Goal: Information Seeking & Learning: Learn about a topic

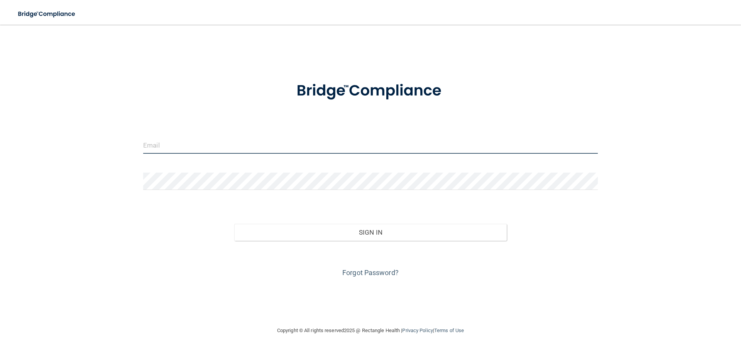
click at [219, 144] on input "email" at bounding box center [370, 145] width 454 height 17
type input "[EMAIL_ADDRESS][DOMAIN_NAME]"
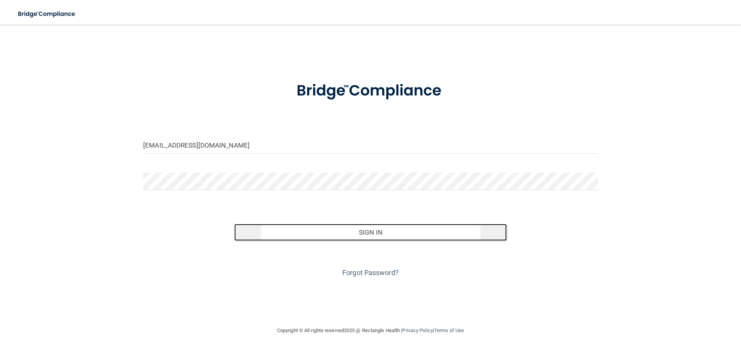
click at [344, 231] on button "Sign In" at bounding box center [370, 232] width 273 height 17
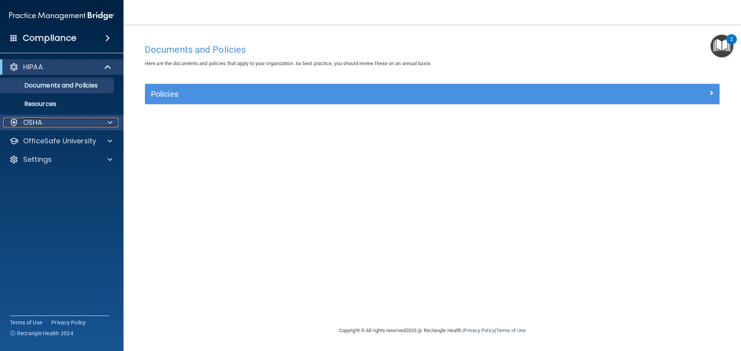
click at [61, 122] on div "OSHA" at bounding box center [51, 122] width 96 height 9
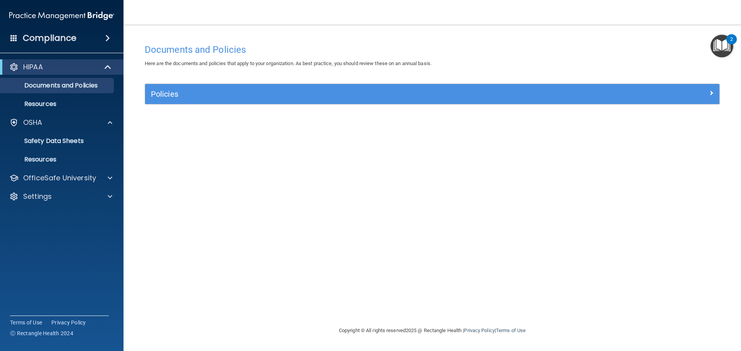
click at [59, 62] on div "HIPAA" at bounding box center [61, 66] width 123 height 15
click at [71, 35] on h4 "Compliance" at bounding box center [50, 38] width 54 height 11
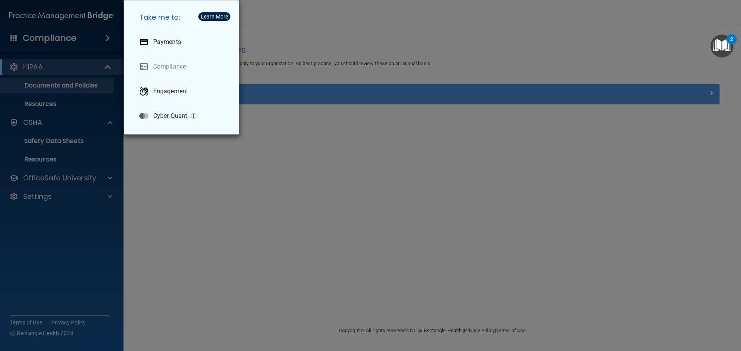
click at [82, 39] on div "Take me to: Payments Compliance Engagement Cyber Quant" at bounding box center [370, 175] width 741 height 351
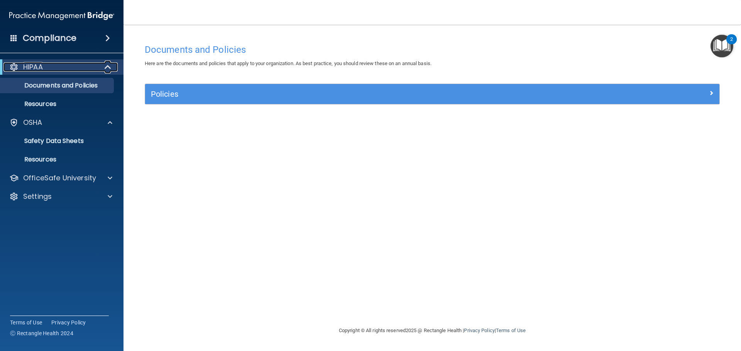
click at [71, 65] on div "HIPAA" at bounding box center [50, 66] width 95 height 9
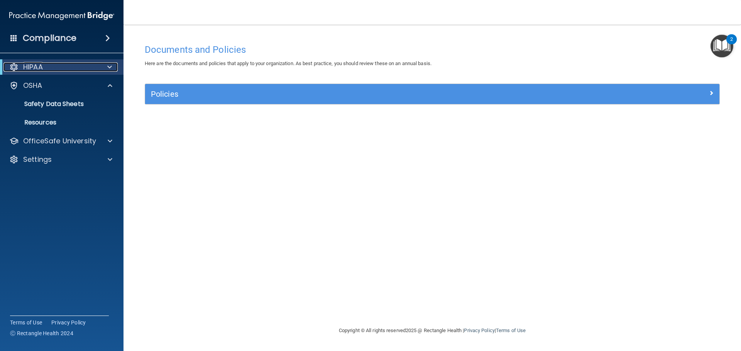
click at [71, 65] on div "HIPAA" at bounding box center [50, 66] width 95 height 9
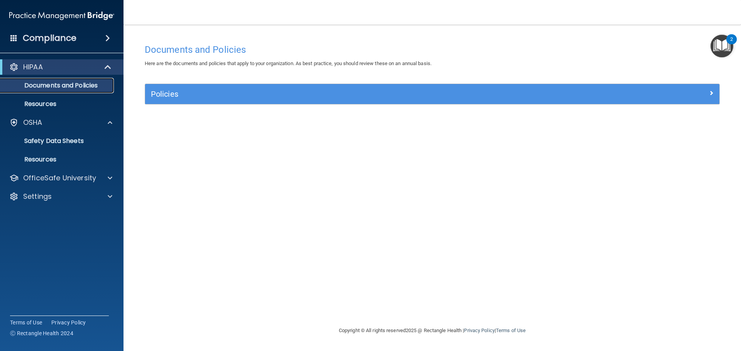
click at [67, 83] on p "Documents and Policies" at bounding box center [57, 86] width 105 height 8
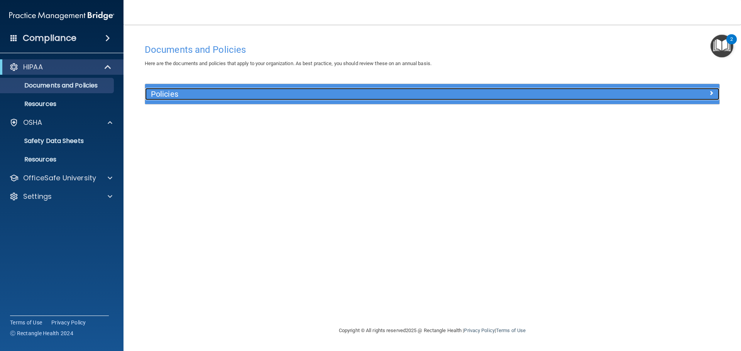
click at [192, 95] on h5 "Policies" at bounding box center [360, 94] width 419 height 8
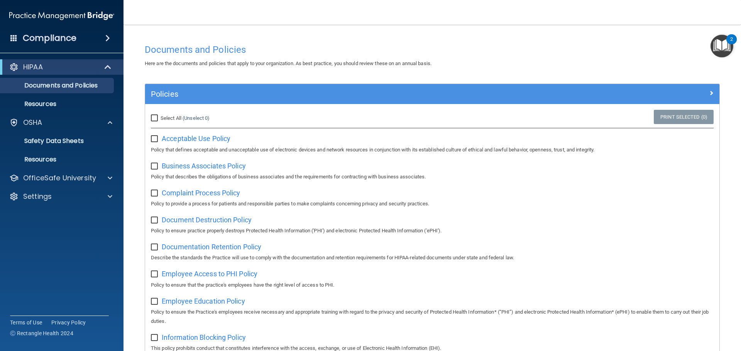
click at [156, 138] on input "checkbox" at bounding box center [155, 139] width 9 height 6
checkbox input "false"
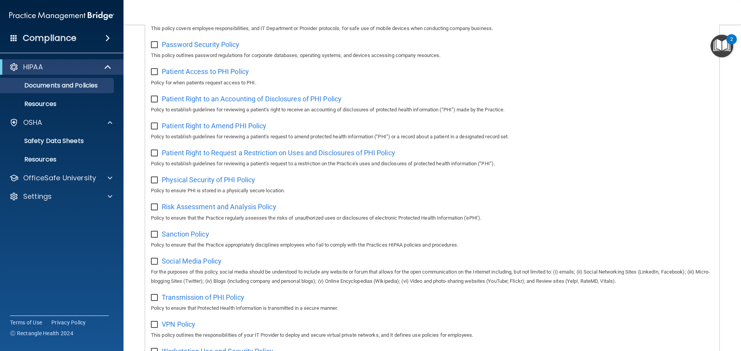
scroll to position [422, 0]
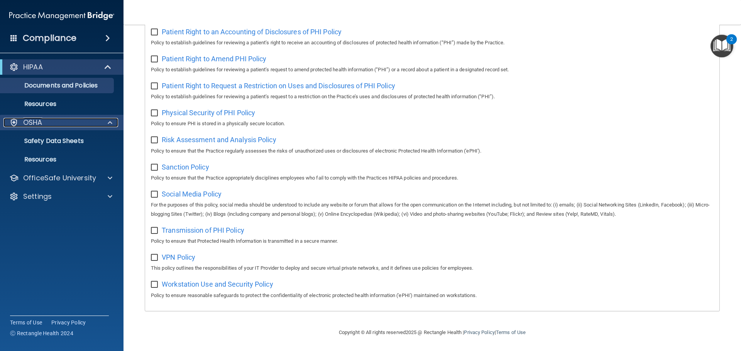
click at [34, 126] on p "OSHA" at bounding box center [32, 122] width 19 height 9
click at [37, 137] on p "Safety Data Sheets" at bounding box center [57, 141] width 105 height 8
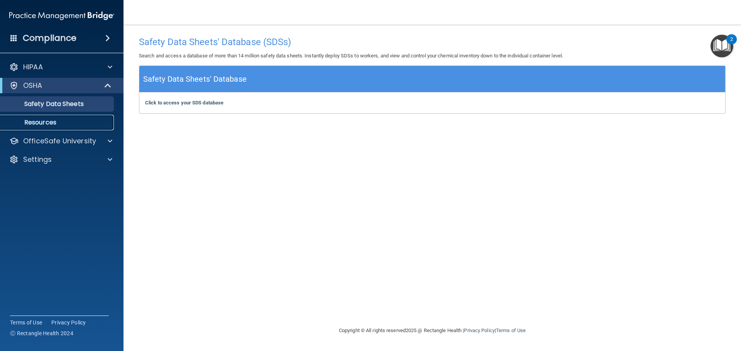
click at [53, 122] on p "Resources" at bounding box center [57, 123] width 105 height 8
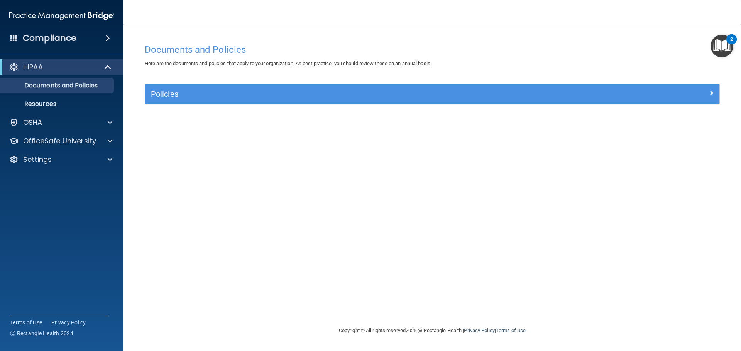
click at [724, 42] on img "Open Resource Center, 2 new notifications" at bounding box center [721, 46] width 23 height 23
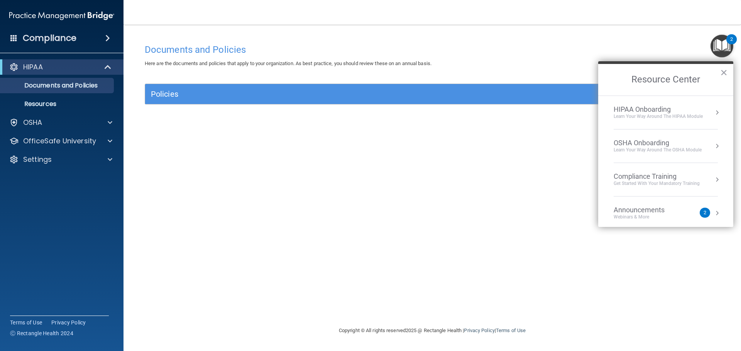
click at [650, 114] on div "Learn Your Way around the HIPAA module" at bounding box center [657, 116] width 89 height 7
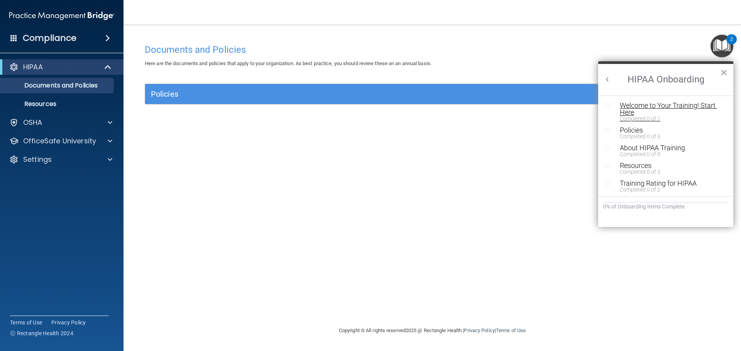
click at [650, 105] on div "Welcome to Your Training! Start Here" at bounding box center [669, 109] width 98 height 14
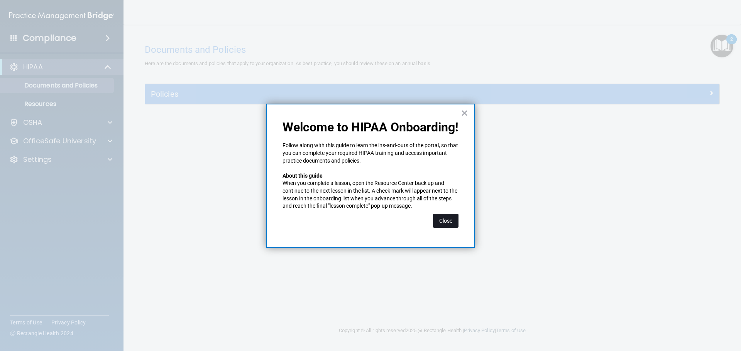
click at [442, 221] on button "Close" at bounding box center [445, 221] width 25 height 14
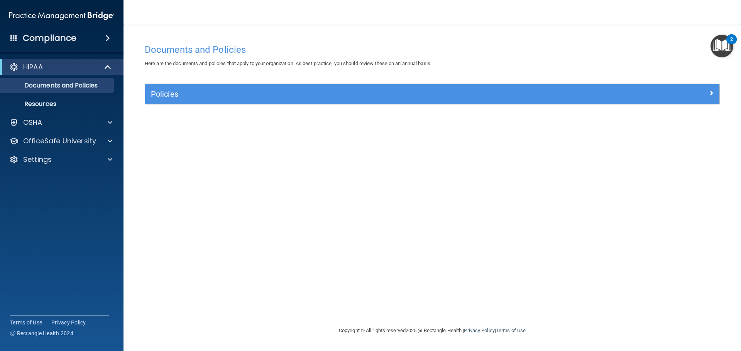
click at [717, 40] on img "Open Resource Center, 2 new notifications" at bounding box center [721, 46] width 23 height 23
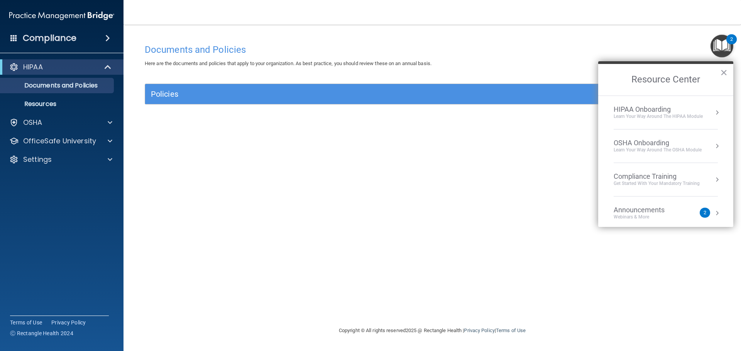
click at [664, 112] on div "HIPAA Onboarding" at bounding box center [657, 109] width 89 height 8
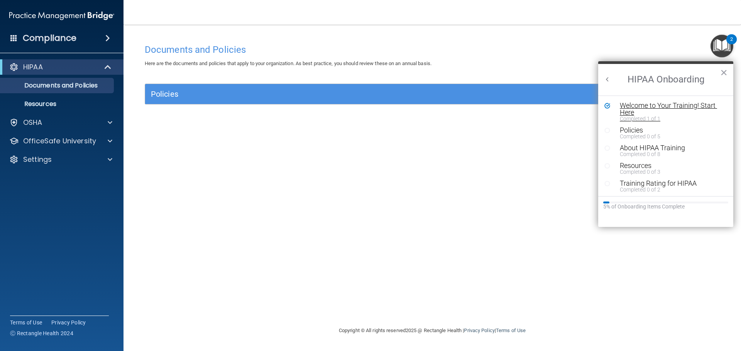
click at [699, 105] on div "Welcome to Your Training! Start Here" at bounding box center [669, 109] width 98 height 14
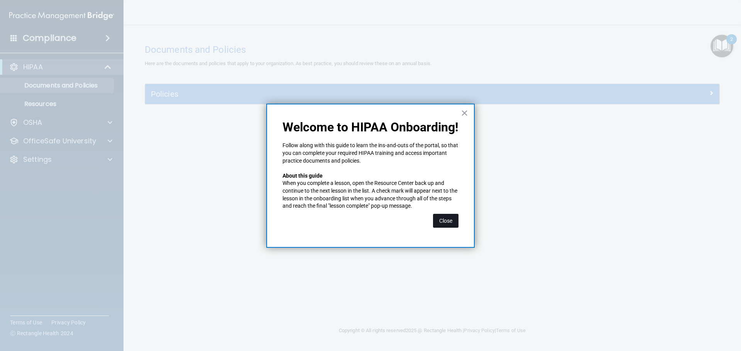
click at [446, 218] on button "Close" at bounding box center [445, 221] width 25 height 14
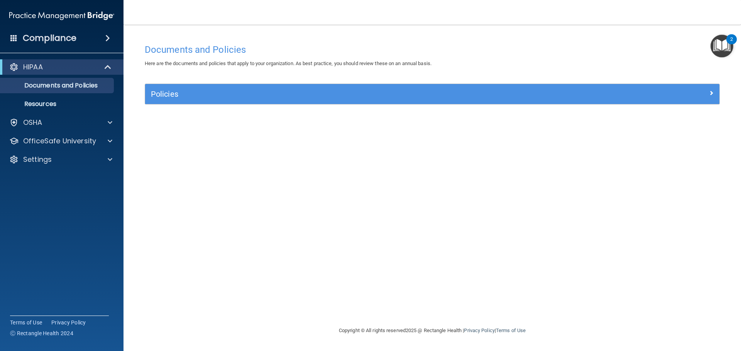
click at [714, 46] on img "Open Resource Center, 2 new notifications" at bounding box center [721, 46] width 23 height 23
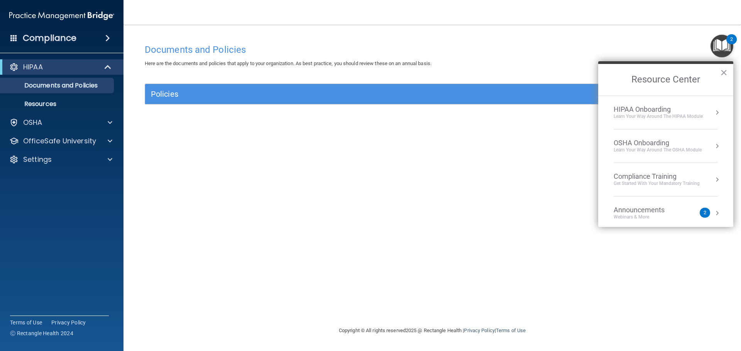
click at [663, 142] on div "OSHA Onboarding" at bounding box center [657, 143] width 88 height 8
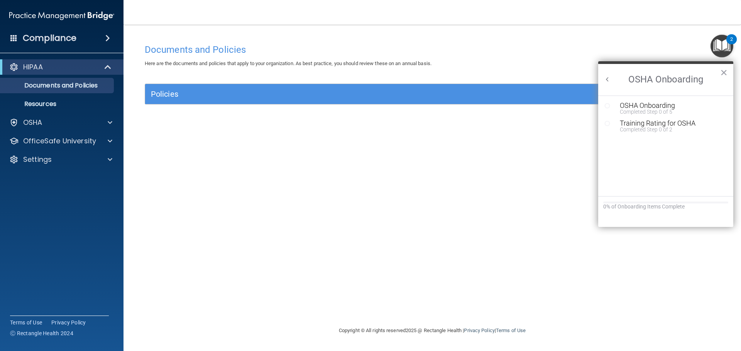
click at [607, 79] on button "Back to Resource Center Home" at bounding box center [607, 80] width 8 height 8
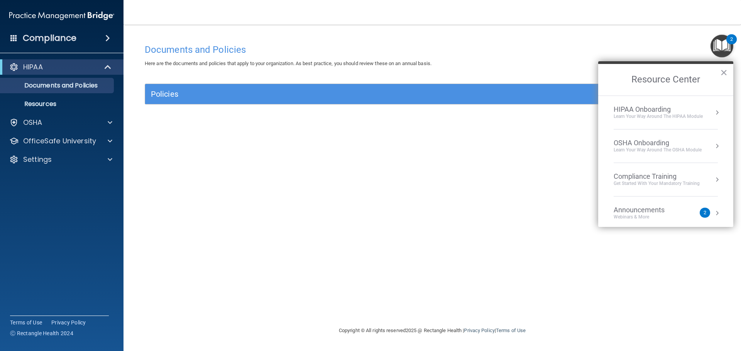
click at [645, 106] on div "HIPAA Onboarding" at bounding box center [657, 109] width 89 height 8
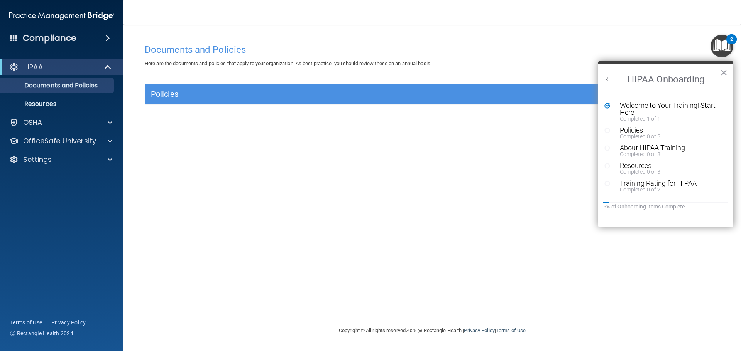
click at [620, 132] on div "Policies" at bounding box center [669, 130] width 98 height 7
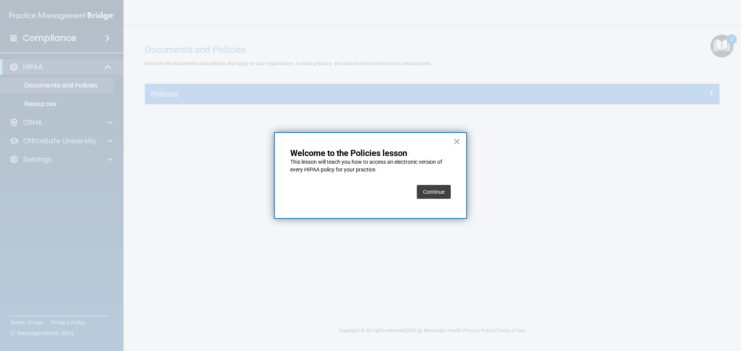
click at [431, 196] on button "Continue" at bounding box center [434, 192] width 34 height 14
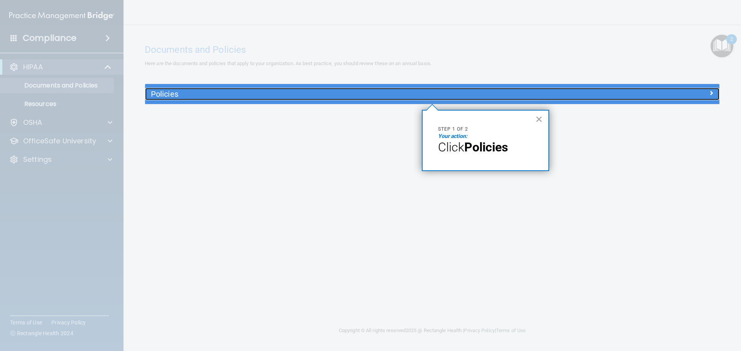
click at [181, 93] on h5 "Policies" at bounding box center [360, 94] width 419 height 8
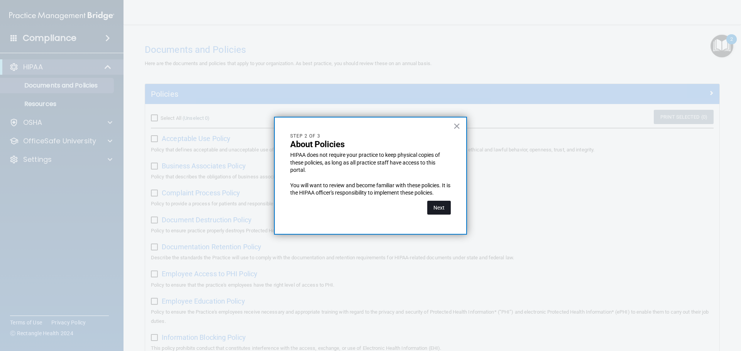
click at [443, 204] on button "Next" at bounding box center [439, 208] width 24 height 14
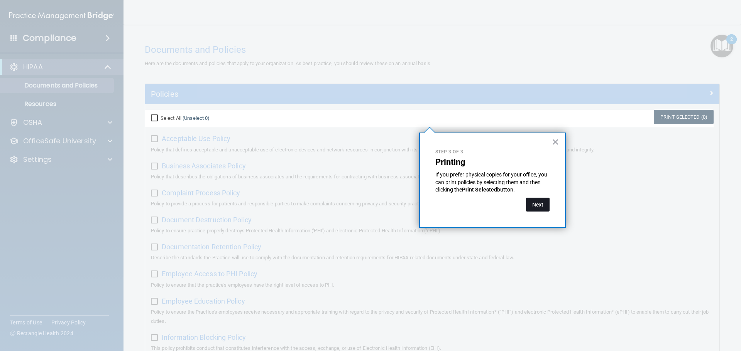
click at [539, 206] on button "Next" at bounding box center [538, 205] width 24 height 14
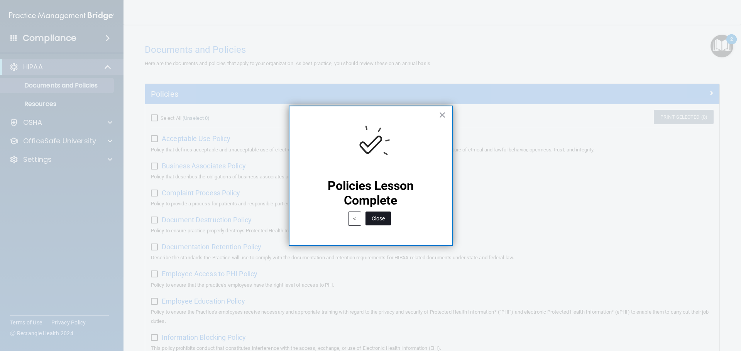
click at [378, 221] on button "Close" at bounding box center [377, 219] width 25 height 14
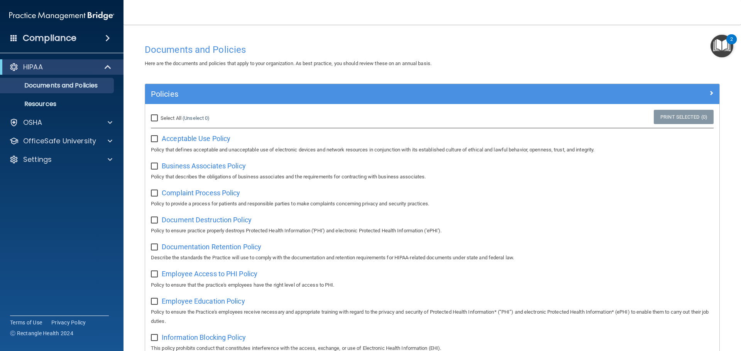
click at [720, 50] on img "Open Resource Center, 2 new notifications" at bounding box center [721, 46] width 23 height 23
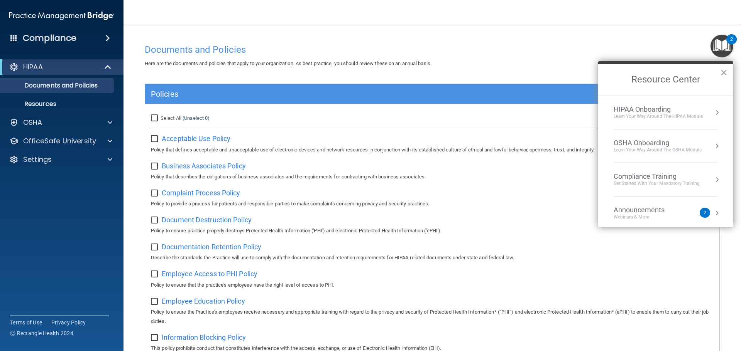
click at [632, 111] on div "HIPAA Onboarding" at bounding box center [657, 109] width 89 height 8
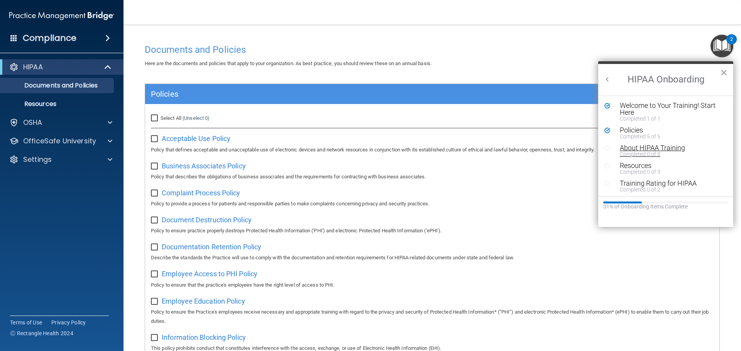
click at [620, 149] on div "About HIPAA Training" at bounding box center [669, 148] width 98 height 7
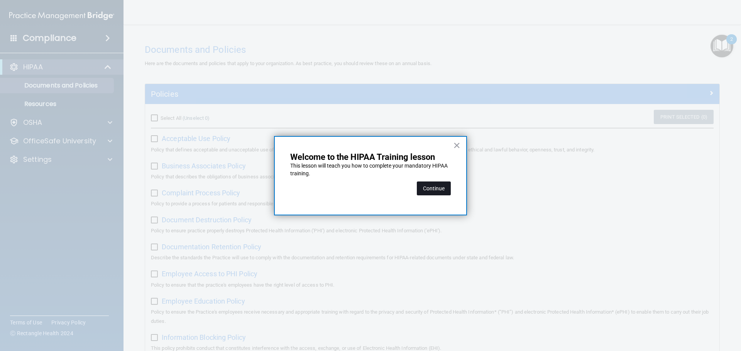
click at [438, 190] on button "Continue" at bounding box center [434, 189] width 34 height 14
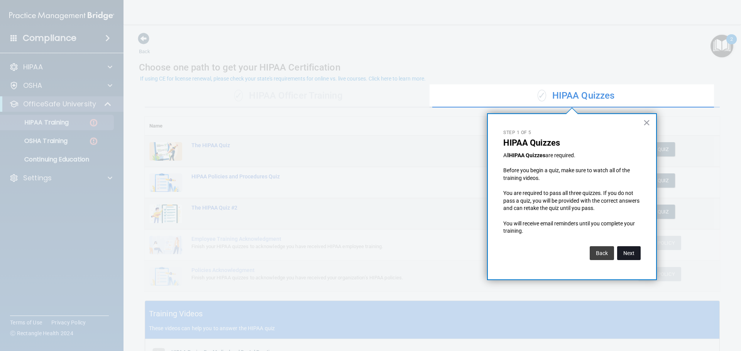
click at [639, 254] on button "Next" at bounding box center [629, 254] width 24 height 14
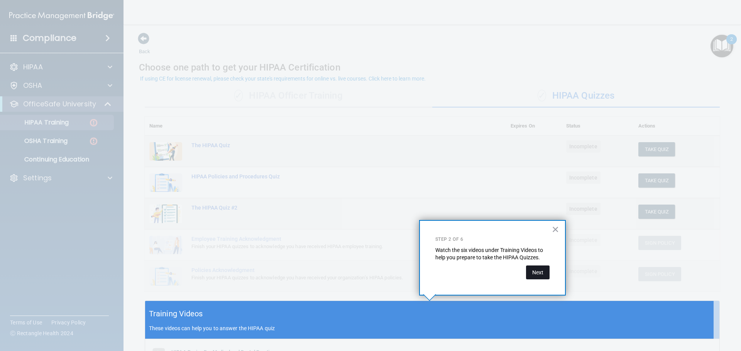
click at [535, 273] on button "Next" at bounding box center [538, 273] width 24 height 14
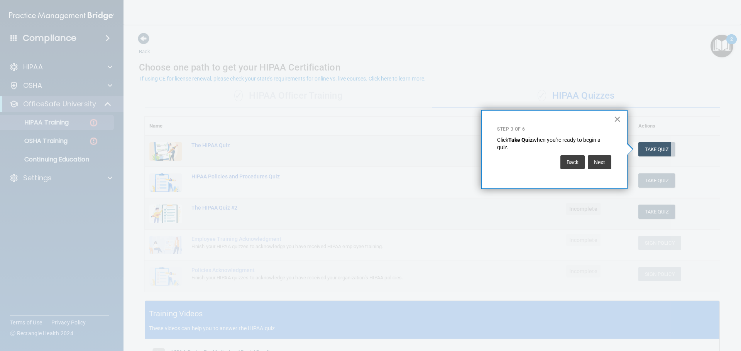
click at [618, 119] on button "×" at bounding box center [616, 119] width 7 height 12
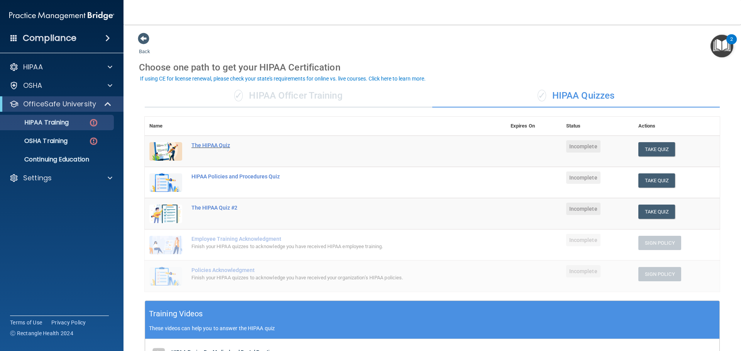
click at [215, 145] on div "The HIPAA Quiz" at bounding box center [329, 145] width 276 height 6
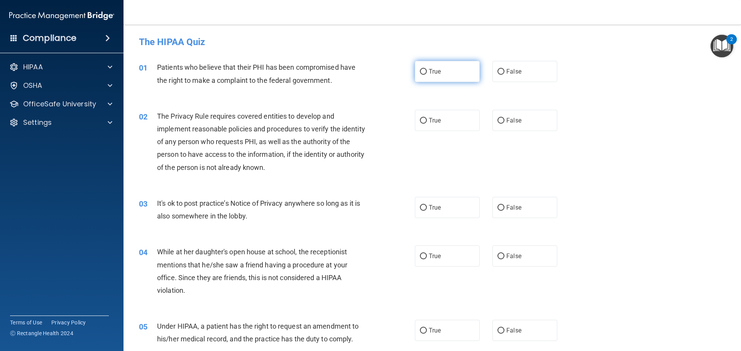
click at [423, 72] on input "True" at bounding box center [423, 72] width 7 height 6
radio input "true"
click at [424, 119] on input "True" at bounding box center [423, 121] width 7 height 6
radio input "true"
click at [724, 42] on img "Open Resource Center, 2 new notifications" at bounding box center [721, 46] width 23 height 23
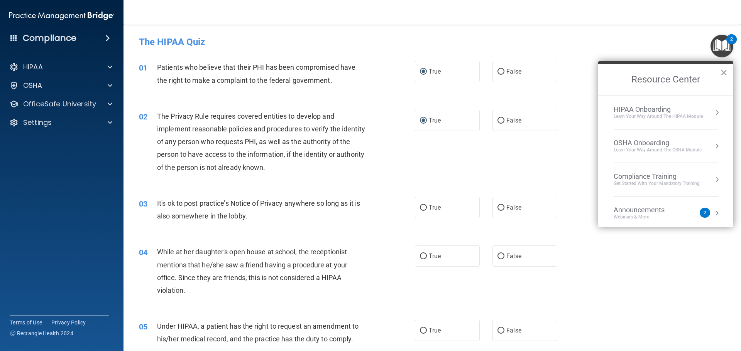
click at [724, 42] on img "Open Resource Center, 2 new notifications" at bounding box center [721, 46] width 23 height 23
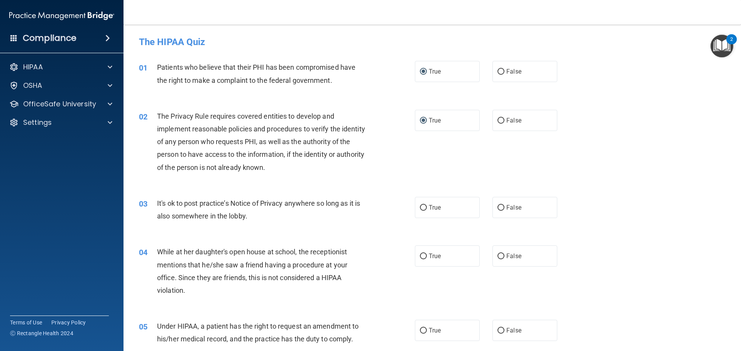
click at [723, 43] on img "Open Resource Center, 2 new notifications" at bounding box center [721, 46] width 23 height 23
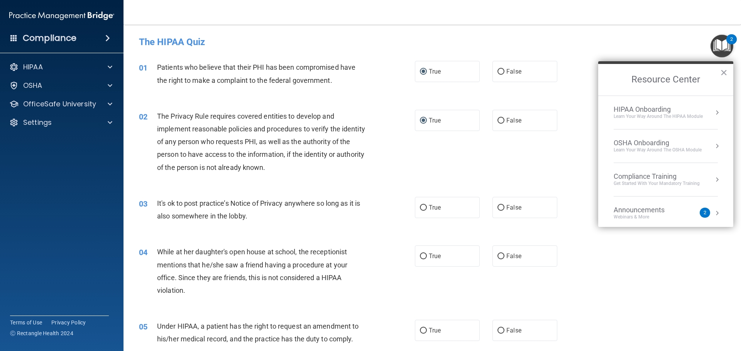
click at [623, 110] on div "HIPAA Onboarding" at bounding box center [657, 109] width 89 height 8
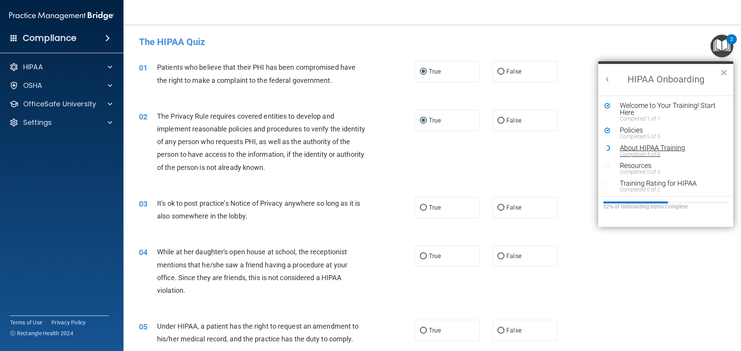
click at [629, 148] on div "About HIPAA Training" at bounding box center [669, 148] width 98 height 7
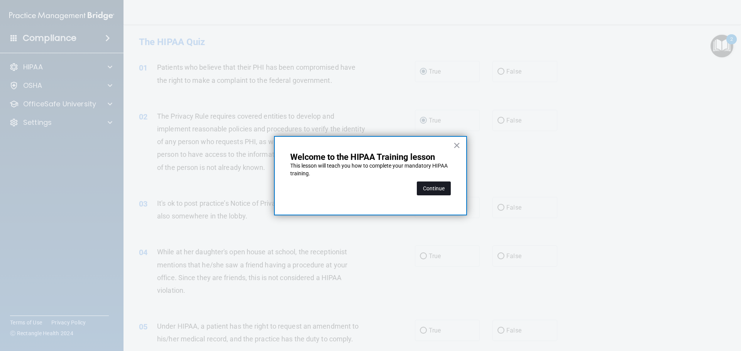
click at [438, 189] on button "Continue" at bounding box center [434, 189] width 34 height 14
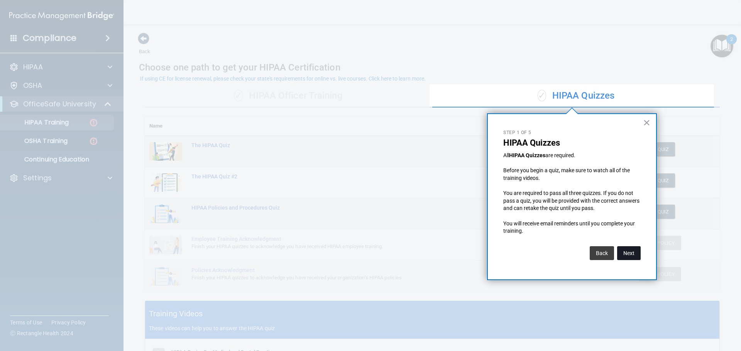
click at [623, 253] on button "Next" at bounding box center [629, 254] width 24 height 14
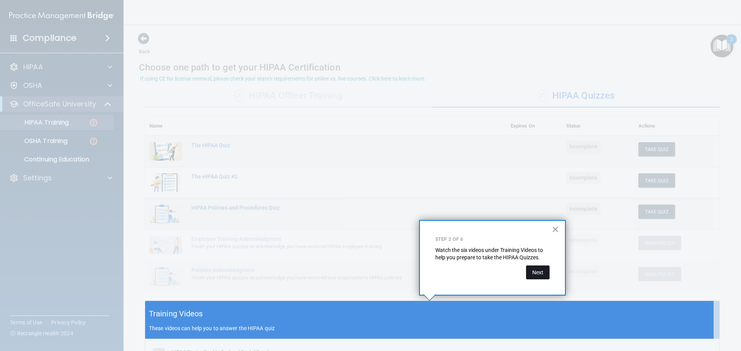
click at [540, 272] on button "Next" at bounding box center [538, 273] width 24 height 14
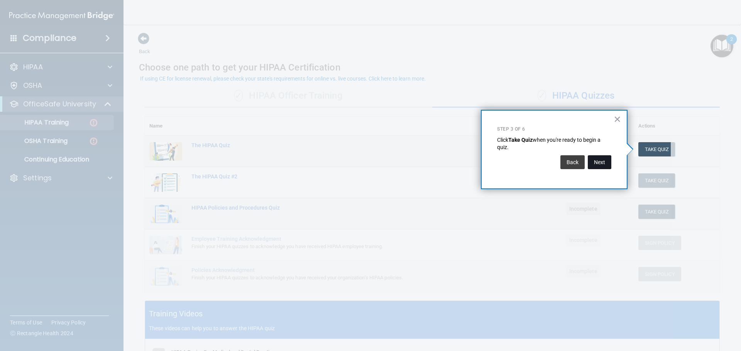
click at [596, 160] on button "Next" at bounding box center [600, 162] width 24 height 14
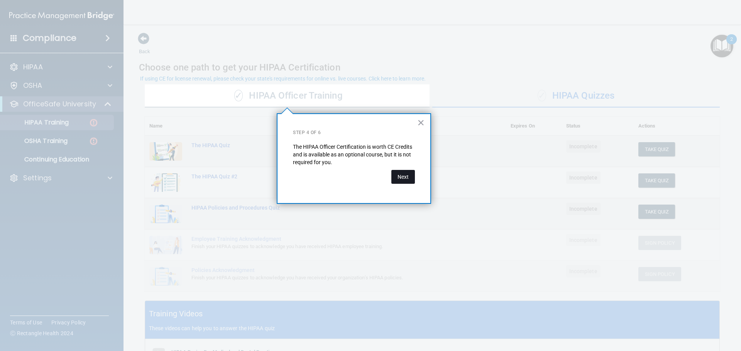
click at [400, 181] on button "Next" at bounding box center [403, 177] width 24 height 14
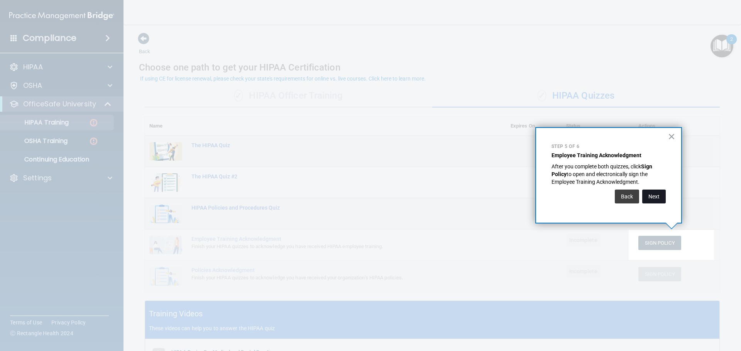
click at [651, 198] on button "Next" at bounding box center [654, 197] width 24 height 14
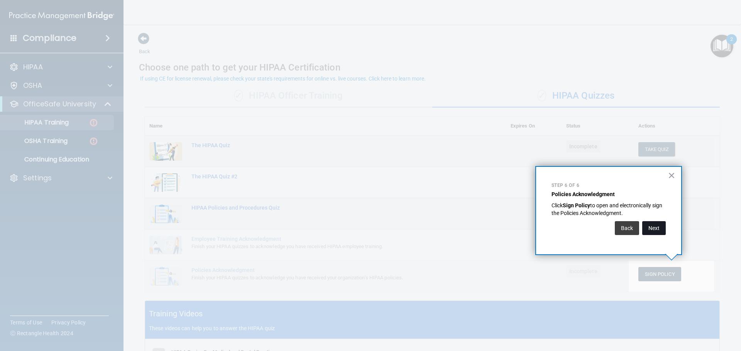
click at [661, 230] on button "Next" at bounding box center [654, 228] width 24 height 14
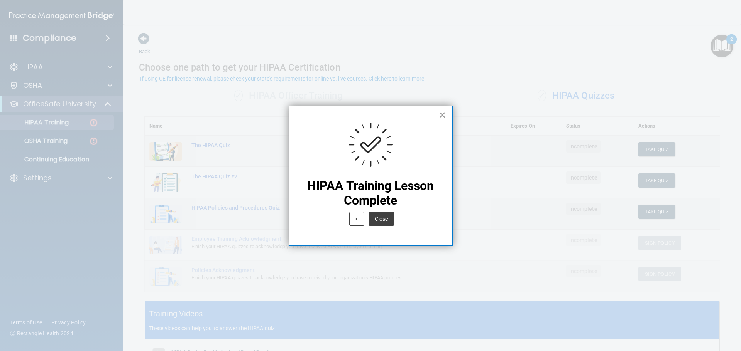
click at [444, 114] on button "×" at bounding box center [442, 115] width 7 height 12
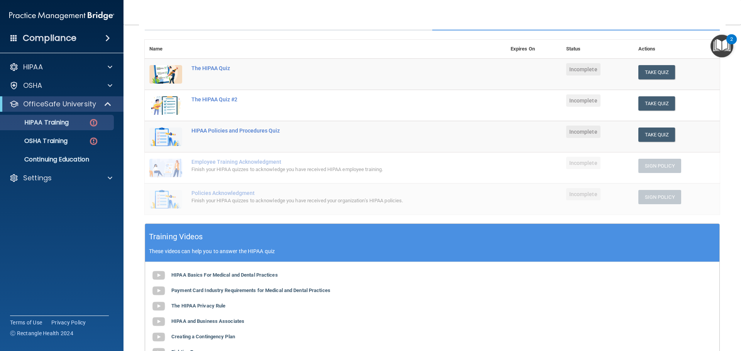
scroll to position [116, 0]
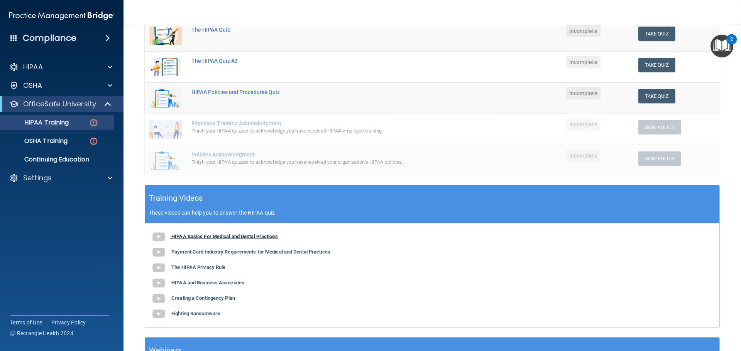
click at [252, 235] on b "HIPAA Basics For Medical and Dental Practices" at bounding box center [224, 237] width 106 height 6
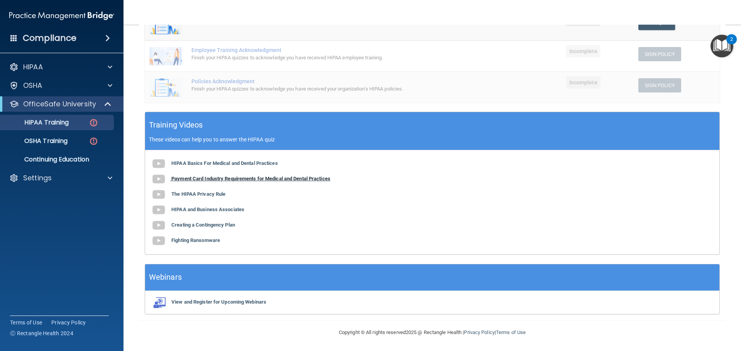
click at [259, 178] on b "Payment Card Industry Requirements for Medical and Dental Practices" at bounding box center [250, 179] width 159 height 6
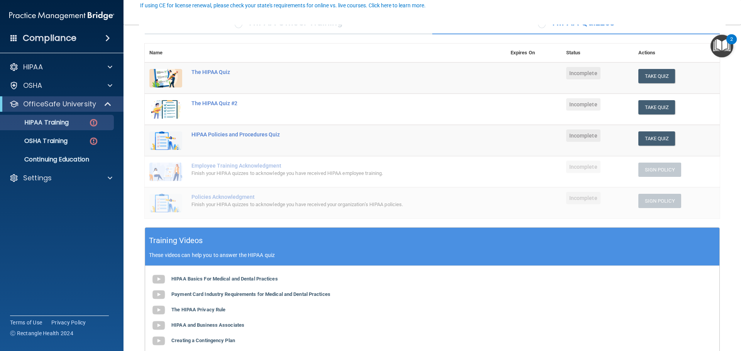
scroll to position [112, 0]
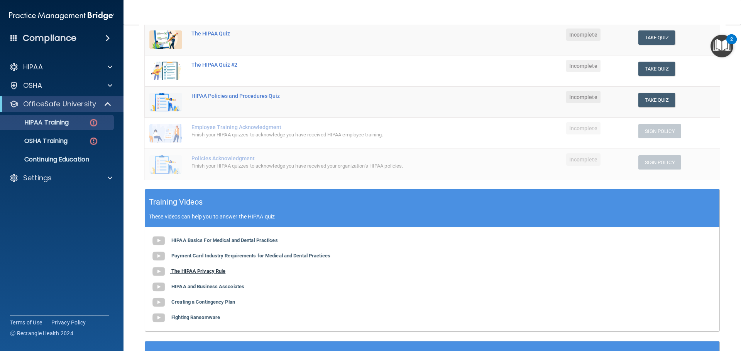
click at [186, 274] on b "The HIPAA Privacy Rule" at bounding box center [198, 271] width 54 height 6
click at [657, 35] on button "Take Quiz" at bounding box center [656, 37] width 37 height 14
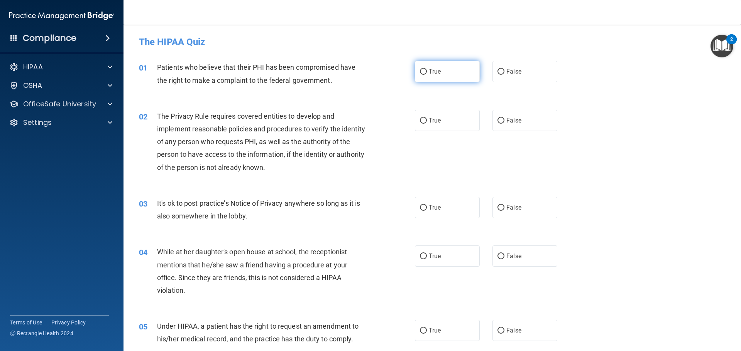
click at [448, 75] on label "True" at bounding box center [447, 71] width 65 height 21
click at [427, 75] on input "True" at bounding box center [423, 72] width 7 height 6
radio input "true"
click at [422, 118] on input "True" at bounding box center [423, 121] width 7 height 6
radio input "true"
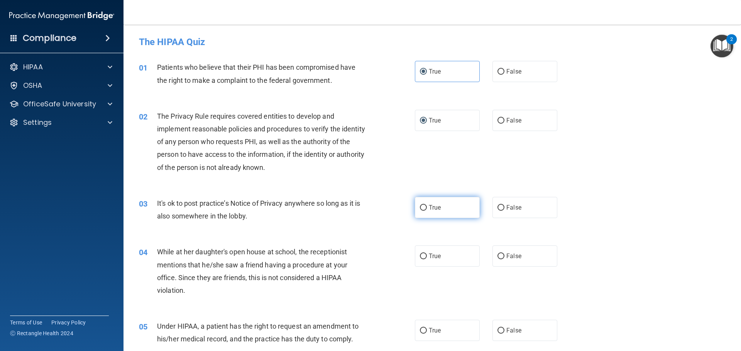
click at [422, 208] on input "True" at bounding box center [423, 208] width 7 height 6
radio input "true"
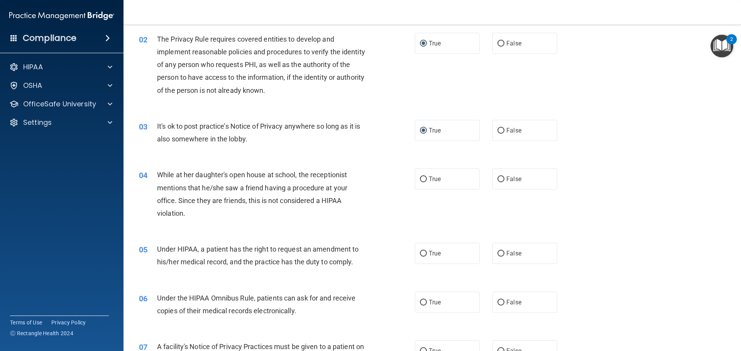
scroll to position [116, 0]
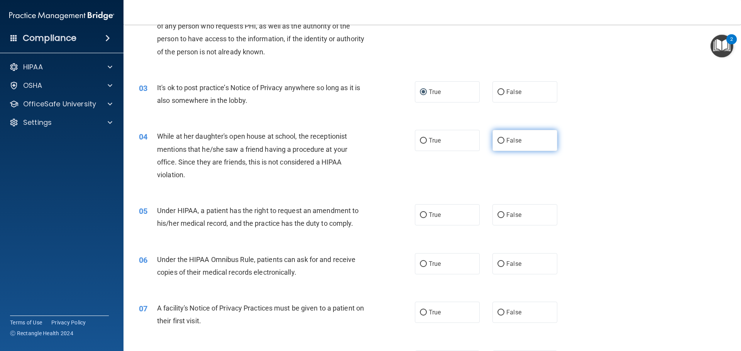
click at [497, 140] on input "False" at bounding box center [500, 141] width 7 height 6
radio input "true"
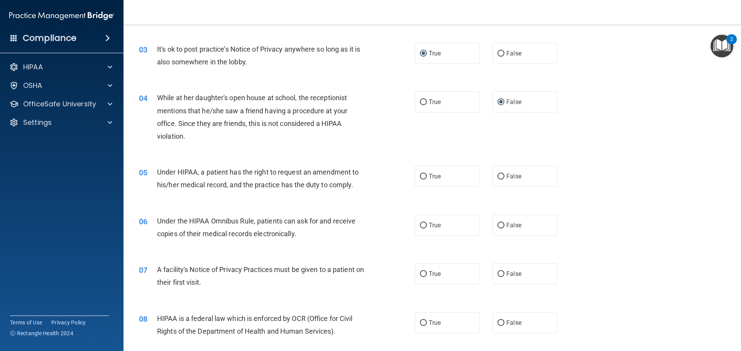
scroll to position [193, 0]
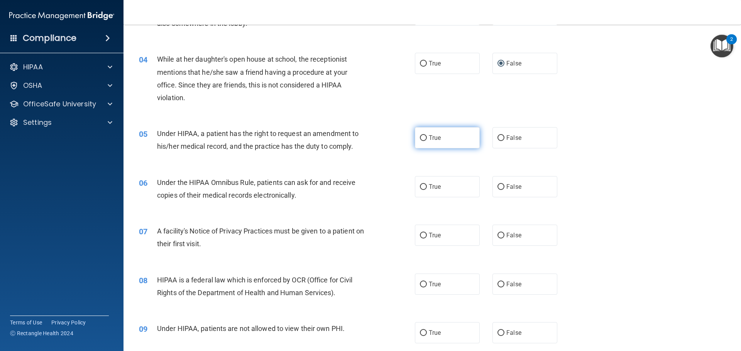
click at [432, 138] on span "True" at bounding box center [435, 137] width 12 height 7
click at [427, 138] on input "True" at bounding box center [423, 138] width 7 height 6
radio input "true"
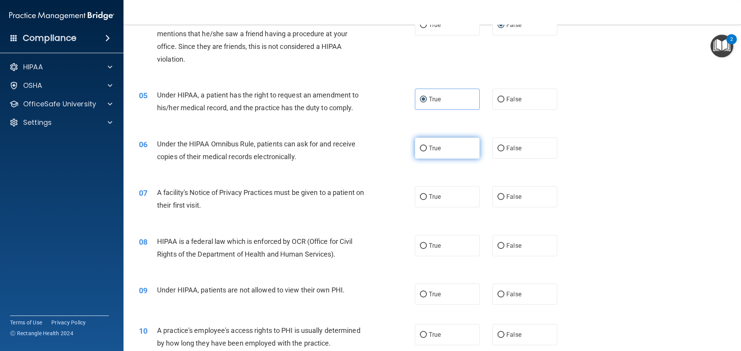
click at [423, 145] on label "True" at bounding box center [447, 148] width 65 height 21
click at [423, 146] on input "True" at bounding box center [423, 149] width 7 height 6
radio input "true"
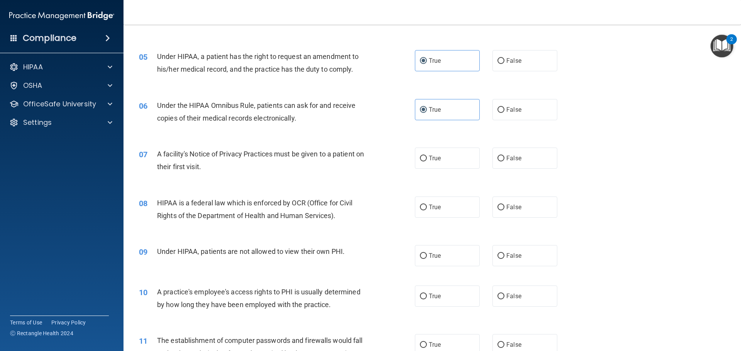
scroll to position [309, 0]
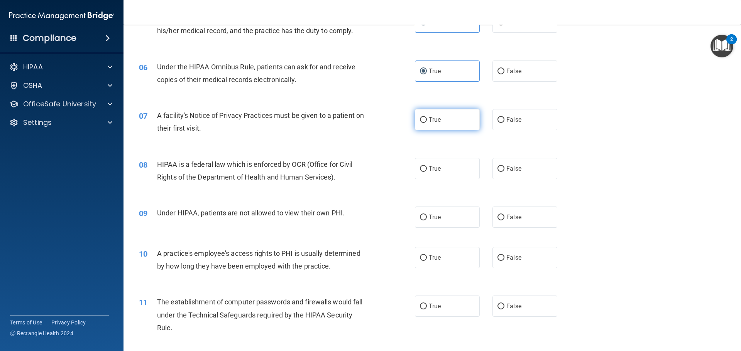
click at [420, 122] on input "True" at bounding box center [423, 120] width 7 height 6
radio input "true"
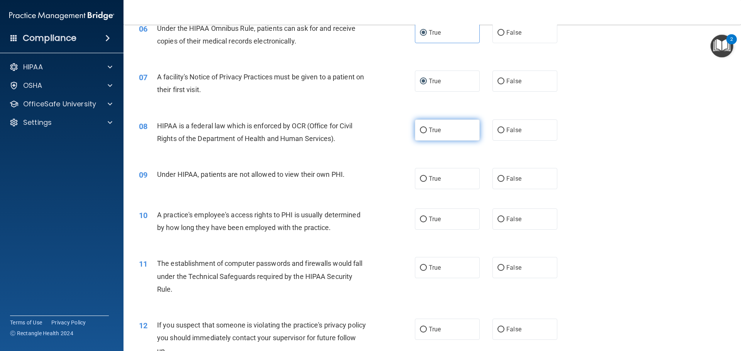
click at [420, 128] on input "True" at bounding box center [423, 131] width 7 height 6
radio input "true"
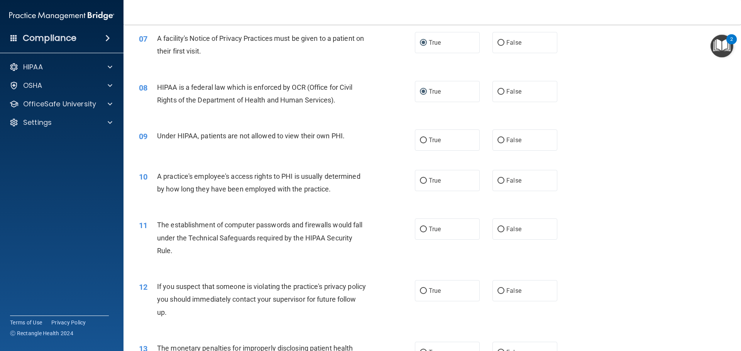
scroll to position [424, 0]
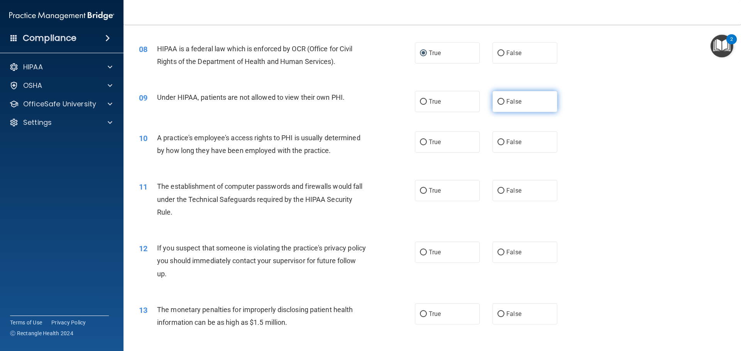
click at [497, 104] on input "False" at bounding box center [500, 102] width 7 height 6
radio input "true"
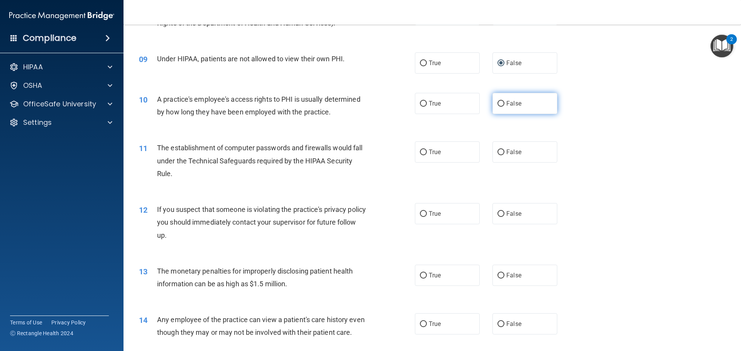
click at [506, 107] on span "False" at bounding box center [513, 103] width 15 height 7
click at [503, 107] on input "False" at bounding box center [500, 104] width 7 height 6
radio input "true"
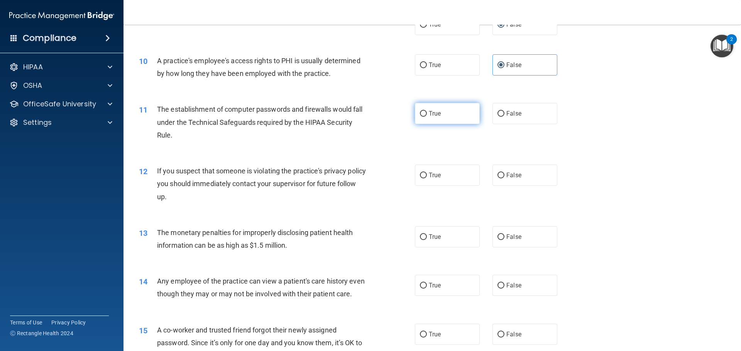
click at [426, 118] on label "True" at bounding box center [447, 113] width 65 height 21
click at [426, 117] on input "True" at bounding box center [423, 114] width 7 height 6
radio input "true"
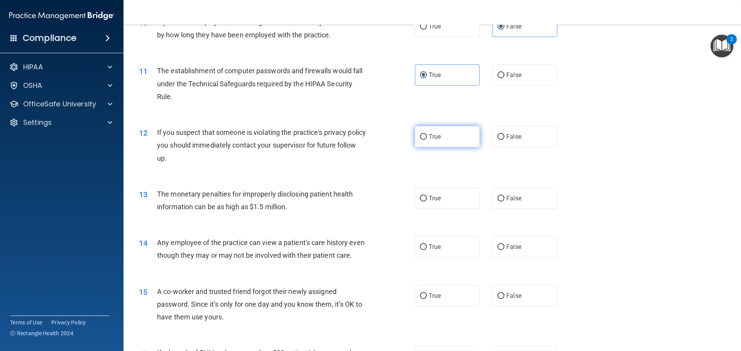
click at [424, 137] on input "True" at bounding box center [423, 137] width 7 height 6
radio input "true"
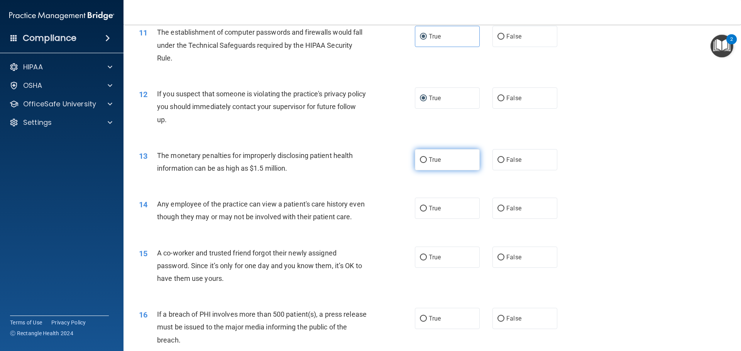
click at [429, 159] on span "True" at bounding box center [435, 159] width 12 height 7
click at [426, 159] on input "True" at bounding box center [423, 160] width 7 height 6
radio input "true"
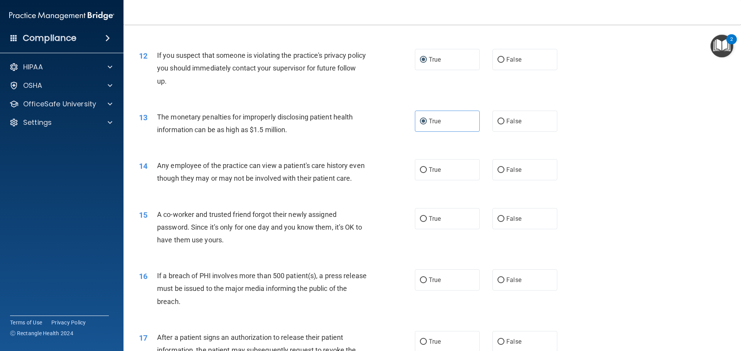
scroll to position [656, 0]
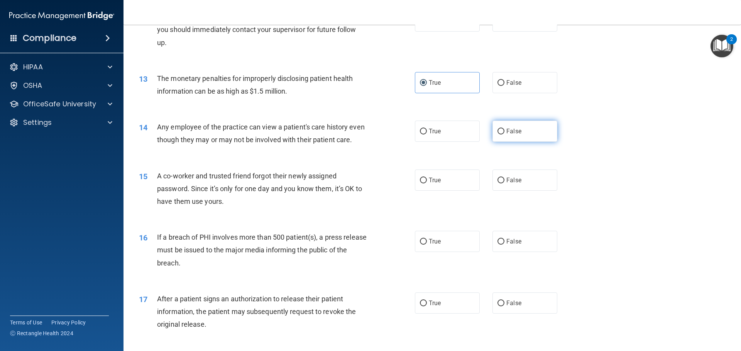
click at [497, 132] on input "False" at bounding box center [500, 132] width 7 height 6
radio input "true"
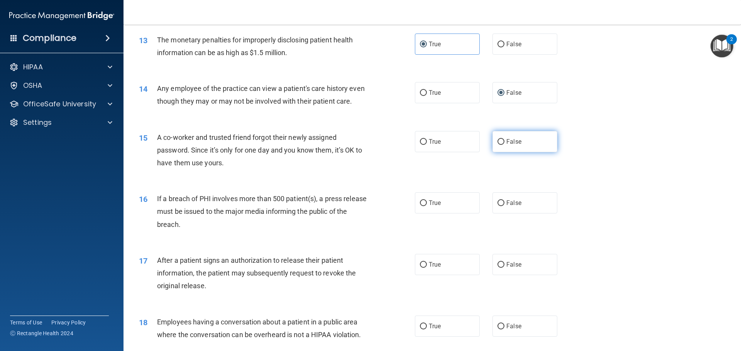
click at [520, 152] on label "False" at bounding box center [524, 141] width 65 height 21
click at [504, 145] on input "False" at bounding box center [500, 142] width 7 height 6
radio input "true"
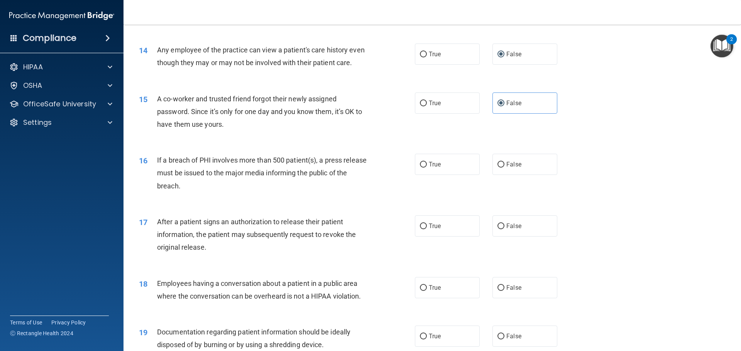
scroll to position [772, 0]
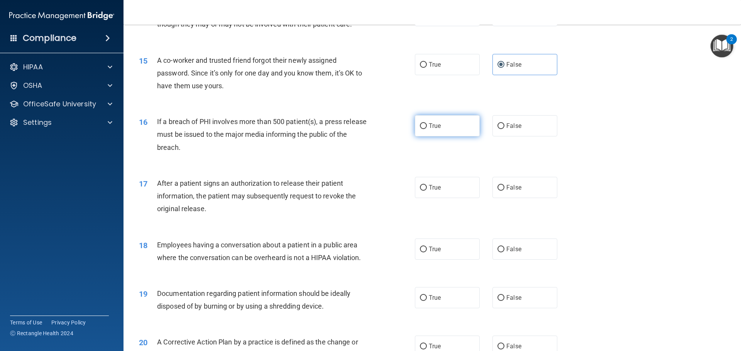
click at [436, 137] on label "True" at bounding box center [447, 125] width 65 height 21
click at [427, 129] on input "True" at bounding box center [423, 126] width 7 height 6
radio input "true"
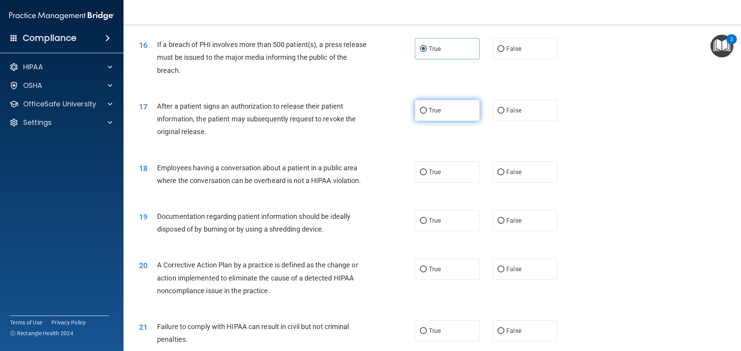
click at [429, 114] on span "True" at bounding box center [435, 110] width 12 height 7
click at [427, 114] on input "True" at bounding box center [423, 111] width 7 height 6
radio input "true"
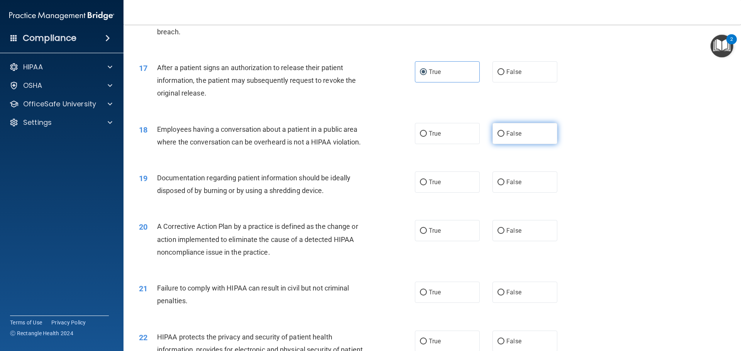
click at [510, 137] on span "False" at bounding box center [513, 133] width 15 height 7
click at [504, 137] on input "False" at bounding box center [500, 134] width 7 height 6
radio input "true"
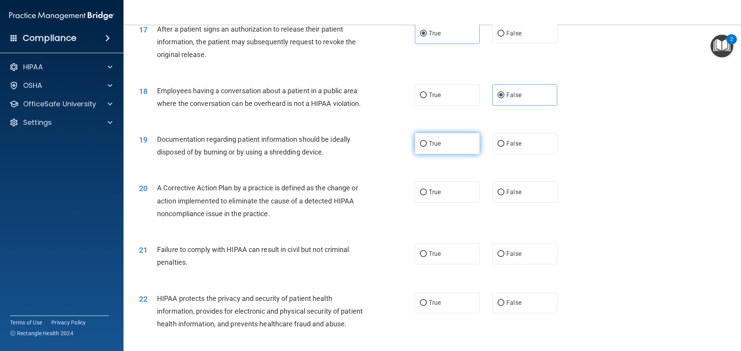
click at [437, 147] on span "True" at bounding box center [435, 143] width 12 height 7
click at [427, 147] on input "True" at bounding box center [423, 144] width 7 height 6
radio input "true"
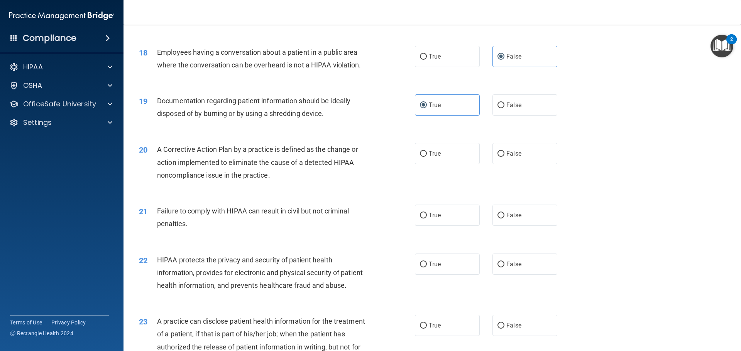
scroll to position [1003, 0]
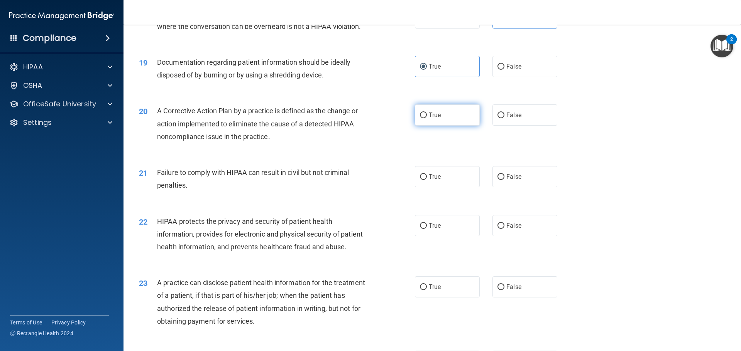
click at [433, 119] on span "True" at bounding box center [435, 114] width 12 height 7
click at [427, 118] on input "True" at bounding box center [423, 116] width 7 height 6
radio input "true"
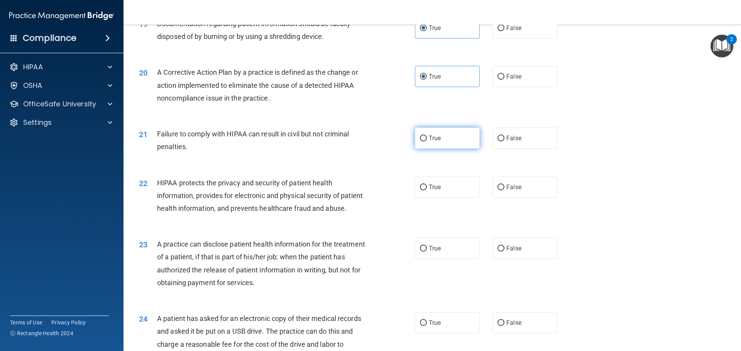
click at [432, 144] on label "True" at bounding box center [447, 138] width 65 height 21
click at [427, 142] on input "True" at bounding box center [423, 139] width 7 height 6
radio input "true"
click at [427, 196] on label "True" at bounding box center [447, 187] width 65 height 21
click at [427, 191] on input "True" at bounding box center [423, 188] width 7 height 6
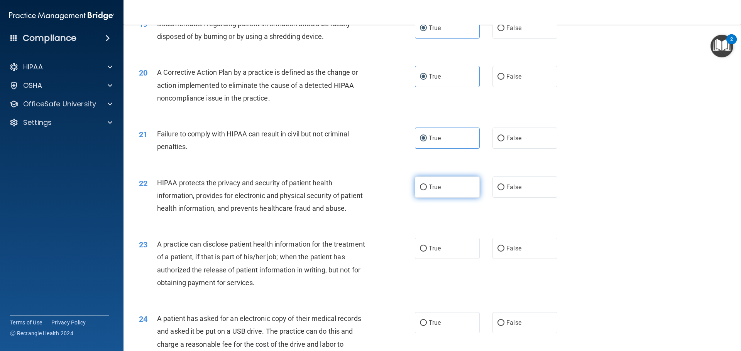
radio input "true"
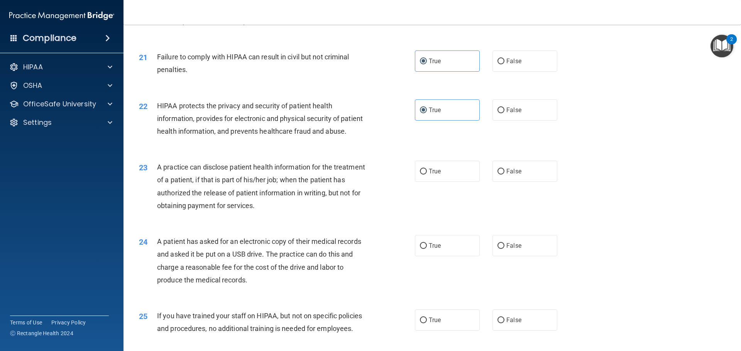
scroll to position [1157, 0]
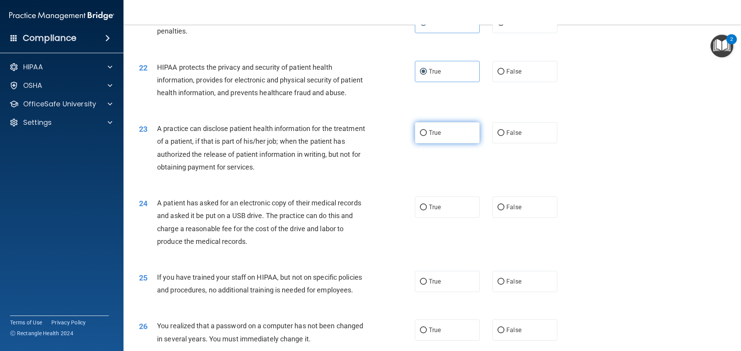
click at [436, 144] on label "True" at bounding box center [447, 132] width 65 height 21
click at [427, 136] on input "True" at bounding box center [423, 133] width 7 height 6
radio input "true"
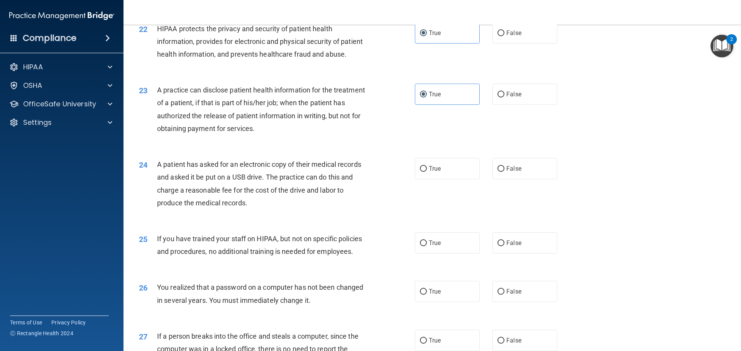
scroll to position [1234, 0]
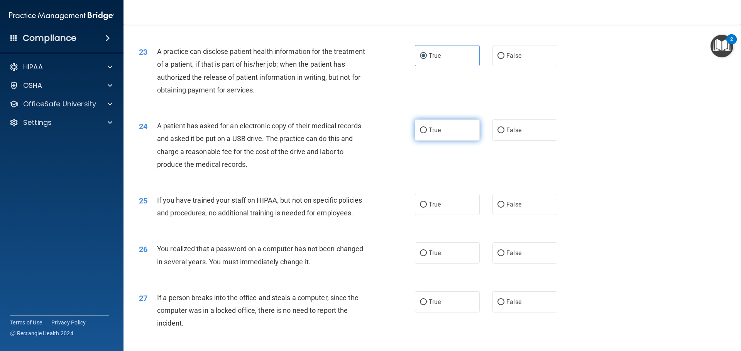
click at [422, 133] on input "True" at bounding box center [423, 131] width 7 height 6
radio input "true"
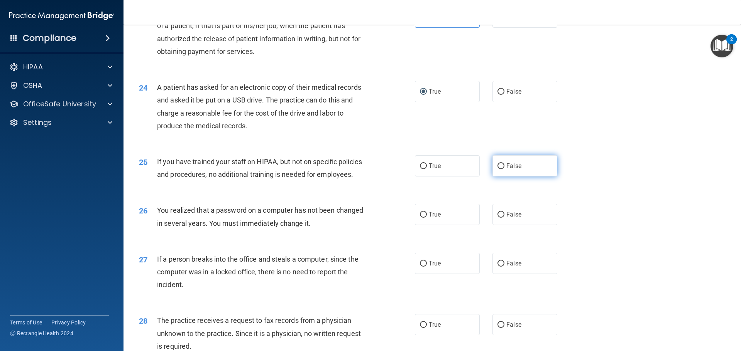
click at [521, 177] on label "False" at bounding box center [524, 165] width 65 height 21
click at [504, 169] on input "False" at bounding box center [500, 167] width 7 height 6
radio input "true"
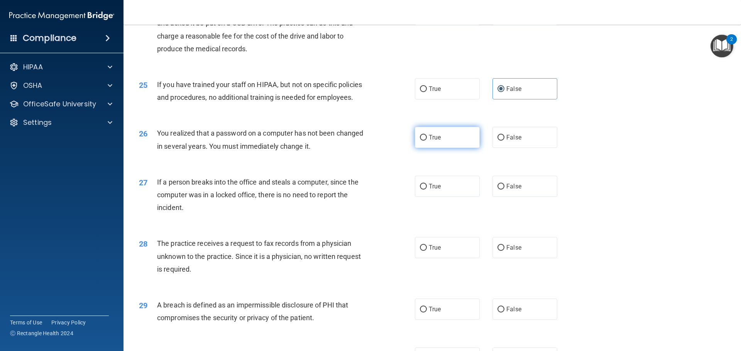
click at [431, 148] on label "True" at bounding box center [447, 137] width 65 height 21
click at [427, 141] on input "True" at bounding box center [423, 138] width 7 height 6
radio input "true"
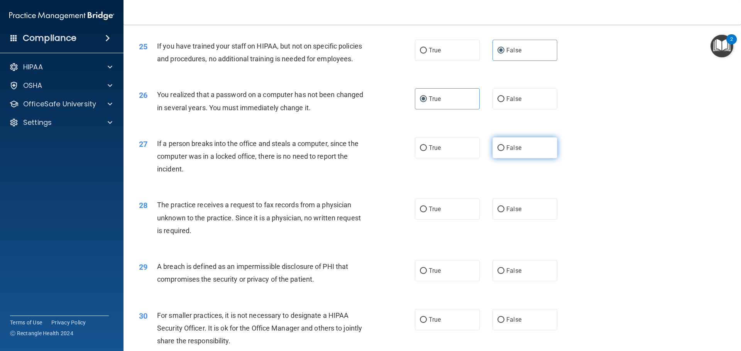
click at [505, 159] on label "False" at bounding box center [524, 147] width 65 height 21
click at [504, 151] on input "False" at bounding box center [500, 148] width 7 height 6
radio input "true"
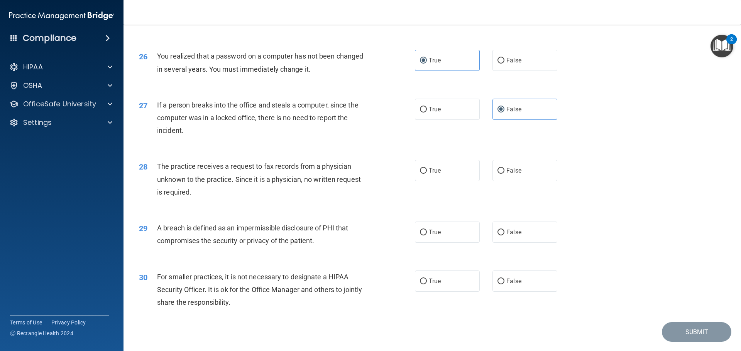
scroll to position [1466, 0]
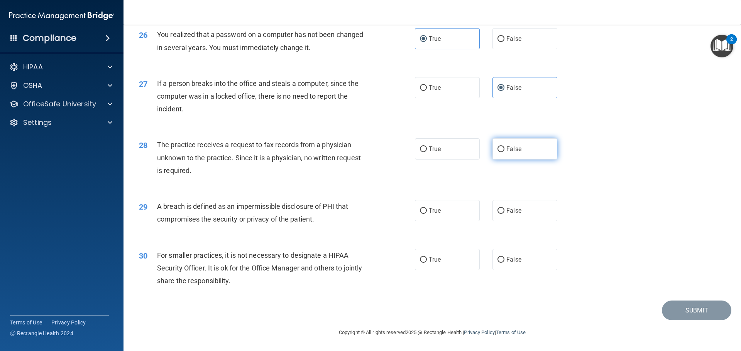
click at [506, 153] on span "False" at bounding box center [513, 148] width 15 height 7
click at [504, 152] on input "False" at bounding box center [500, 150] width 7 height 6
radio input "true"
click at [429, 212] on span "True" at bounding box center [435, 210] width 12 height 7
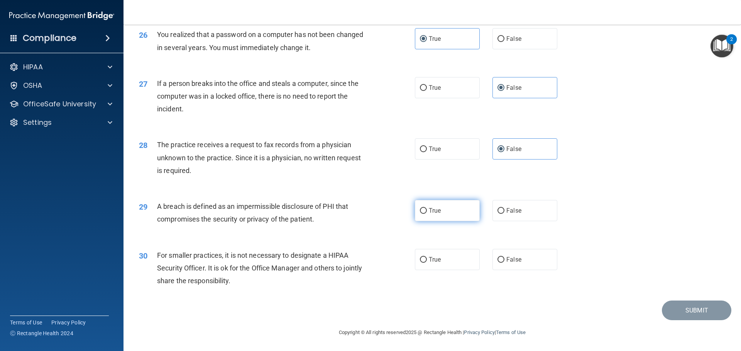
click at [427, 212] on input "True" at bounding box center [423, 211] width 7 height 6
radio input "true"
click at [432, 255] on label "True" at bounding box center [447, 259] width 65 height 21
click at [427, 257] on input "True" at bounding box center [423, 260] width 7 height 6
radio input "true"
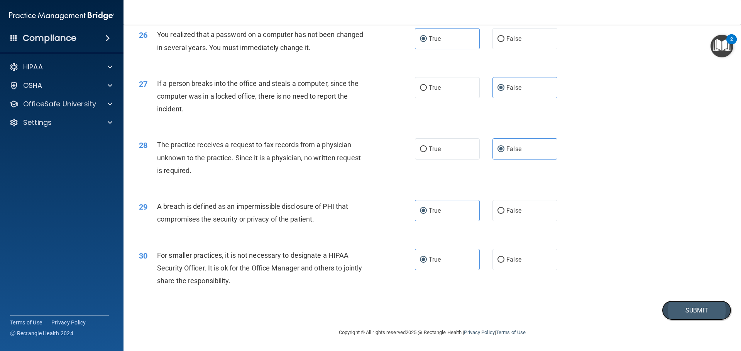
click at [689, 315] on button "Submit" at bounding box center [696, 311] width 69 height 20
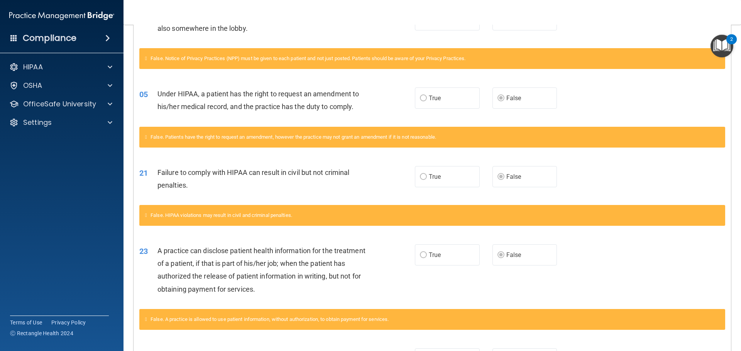
scroll to position [53, 0]
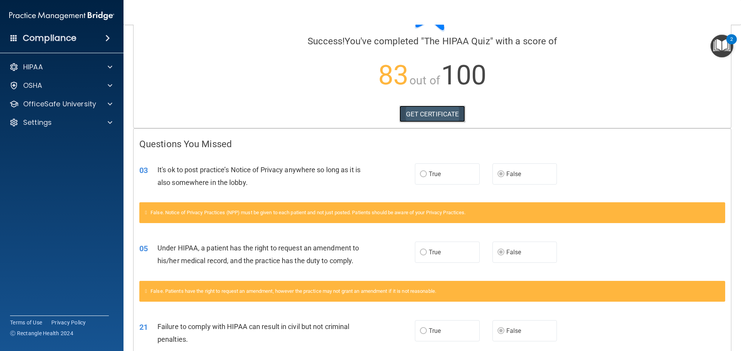
click at [420, 113] on link "GET CERTIFICATE" at bounding box center [432, 114] width 66 height 17
click at [58, 66] on div "HIPAA" at bounding box center [51, 66] width 96 height 9
click at [717, 47] on img "Open Resource Center, 2 new notifications" at bounding box center [721, 46] width 23 height 23
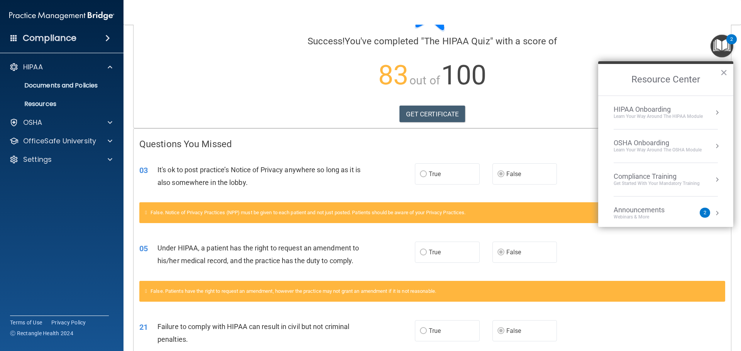
click at [647, 106] on div "HIPAA Onboarding" at bounding box center [657, 109] width 89 height 8
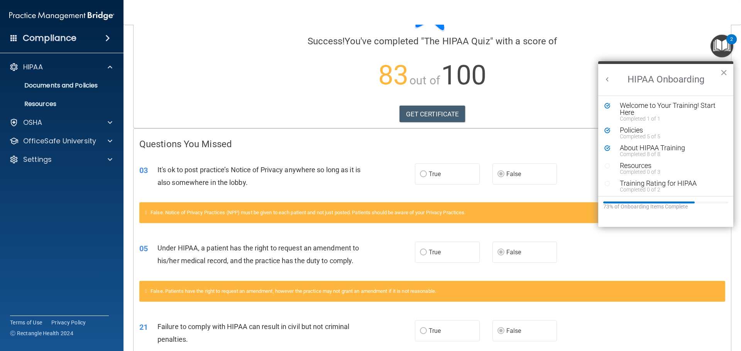
scroll to position [0, 0]
click at [655, 110] on div "Welcome to Your Training! Start Here" at bounding box center [669, 109] width 98 height 14
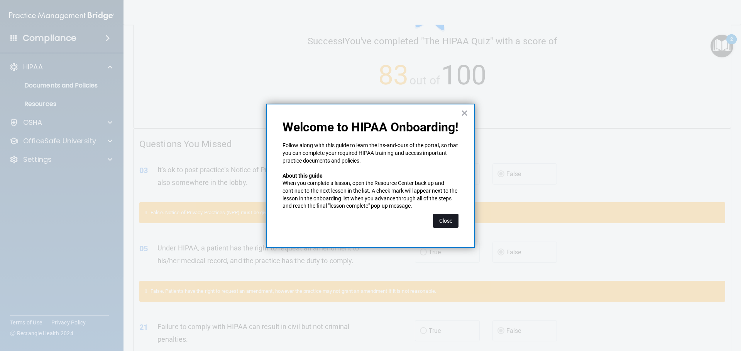
click at [438, 221] on button "Close" at bounding box center [445, 221] width 25 height 14
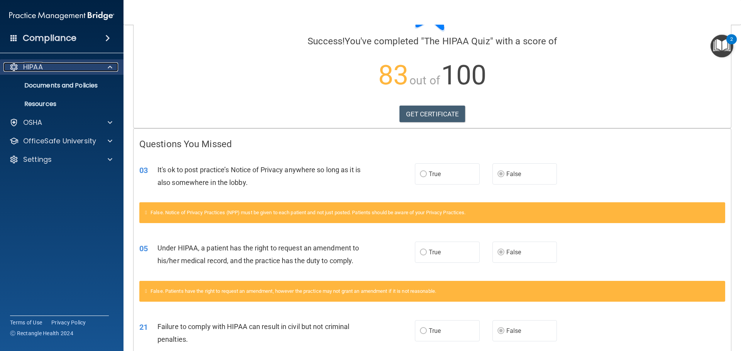
click at [51, 65] on div "HIPAA" at bounding box center [51, 66] width 96 height 9
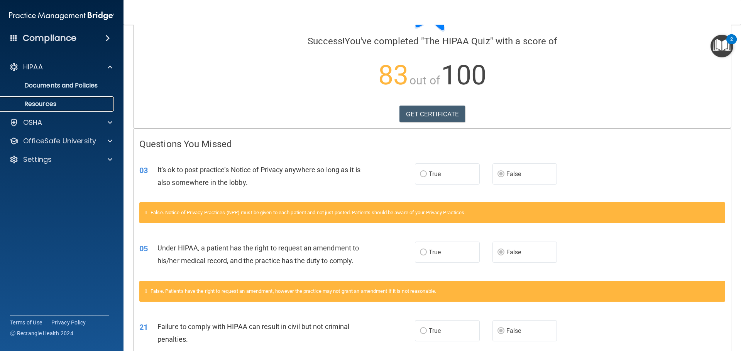
click at [52, 105] on p "Resources" at bounding box center [57, 104] width 105 height 8
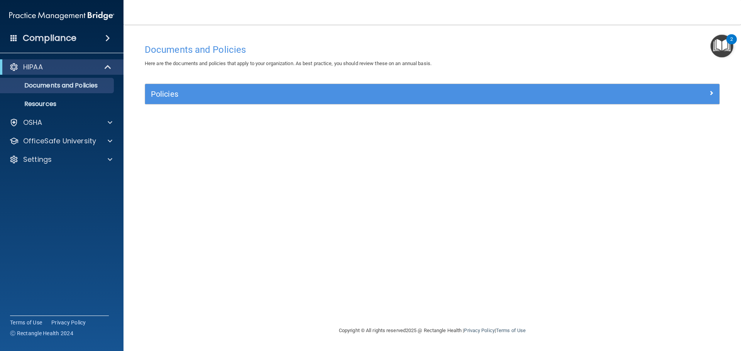
click at [724, 48] on img "Open Resource Center, 2 new notifications" at bounding box center [721, 46] width 23 height 23
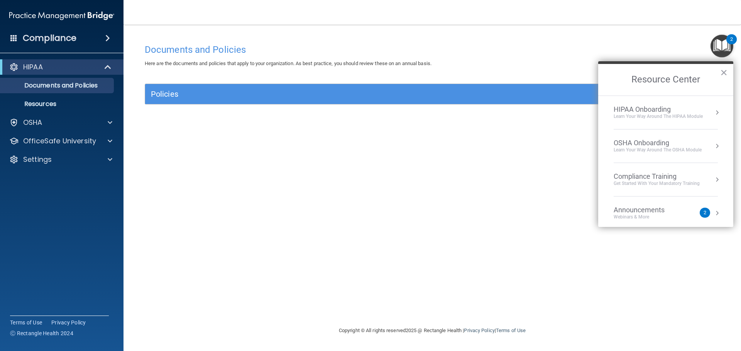
click at [700, 112] on div "HIPAA Onboarding" at bounding box center [657, 109] width 89 height 8
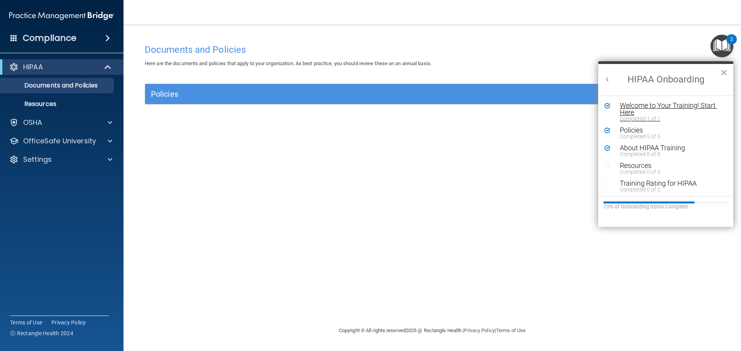
click at [683, 102] on div "Welcome to Your Training! Start Here" at bounding box center [669, 109] width 98 height 14
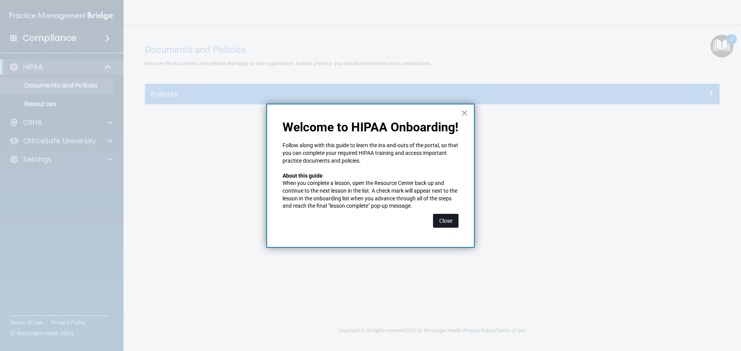
click at [450, 219] on button "Close" at bounding box center [445, 221] width 25 height 14
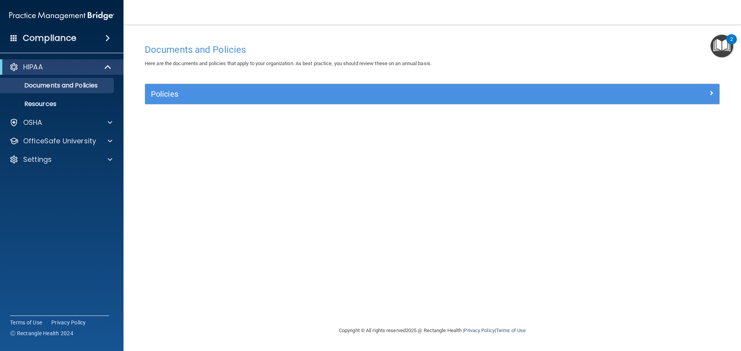
click at [405, 108] on div "Policies Select All (Unselect 0) Unselect All Print Selected (0) Acceptable Use…" at bounding box center [432, 99] width 586 height 30
click at [731, 46] on div "2" at bounding box center [731, 44] width 3 height 10
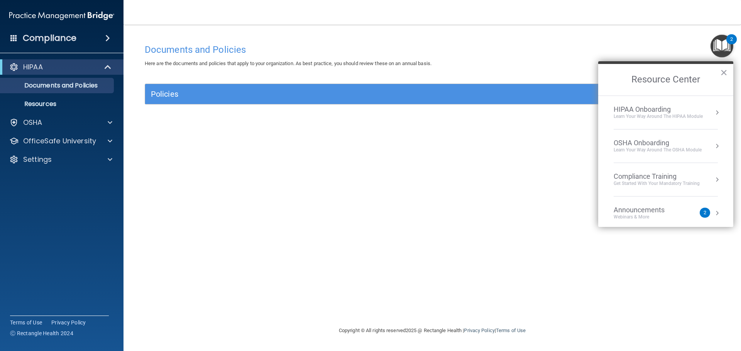
click at [639, 111] on div "HIPAA Onboarding" at bounding box center [657, 109] width 89 height 8
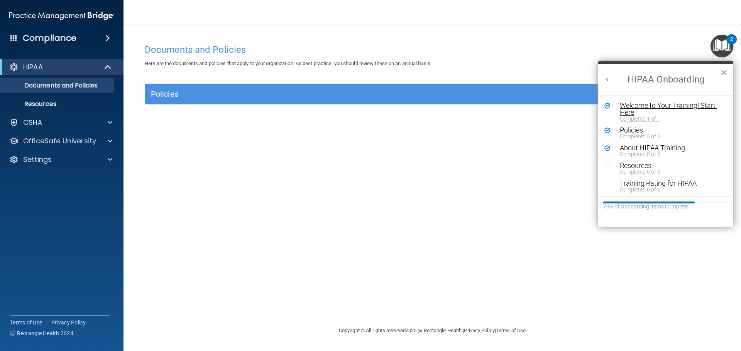
click at [625, 114] on div "Welcome to Your Training! Start Here" at bounding box center [669, 109] width 98 height 14
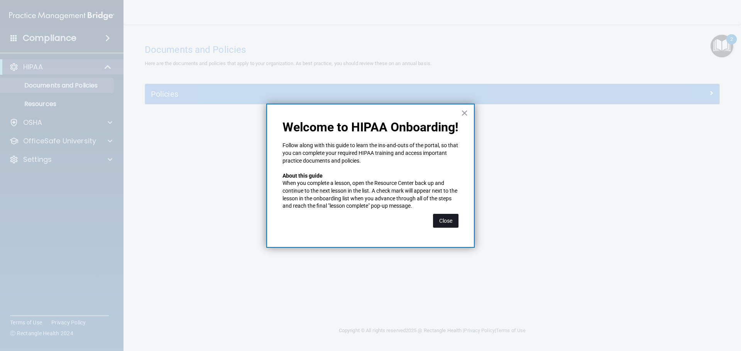
click at [458, 218] on button "Close" at bounding box center [445, 221] width 25 height 14
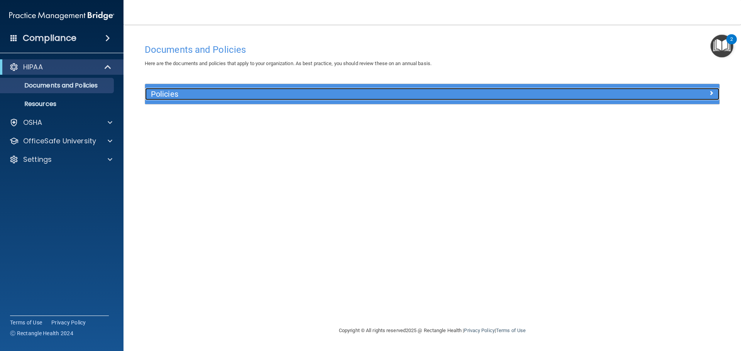
click at [208, 96] on h5 "Policies" at bounding box center [360, 94] width 419 height 8
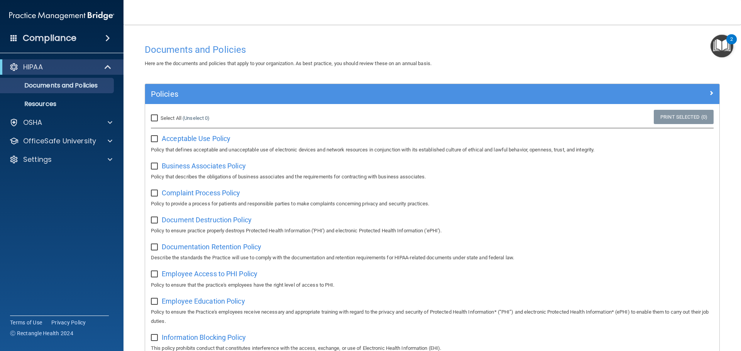
click at [718, 40] on img "Open Resource Center, 2 new notifications" at bounding box center [721, 46] width 23 height 23
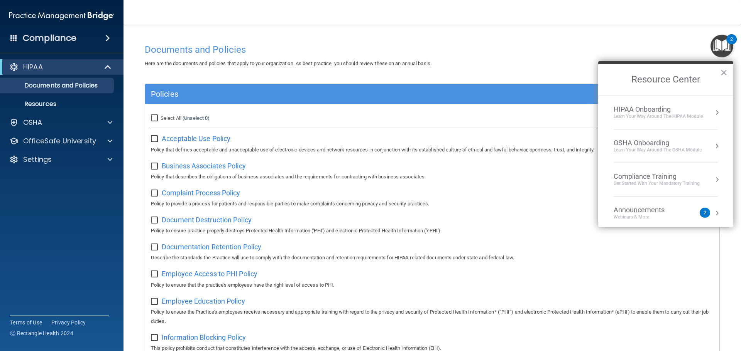
click at [714, 108] on ol "HIPAA Onboarding Learn Your Way around the HIPAA module OSHA Onboarding Learn y…" at bounding box center [665, 162] width 135 height 132
click at [713, 113] on button "Resource Center" at bounding box center [717, 113] width 8 height 8
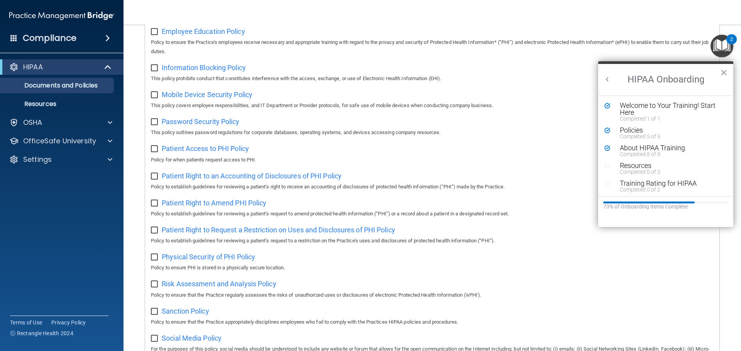
scroll to position [422, 0]
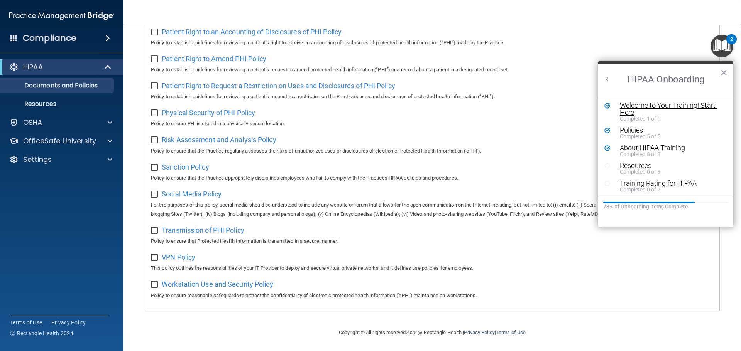
click at [630, 111] on div "Welcome to Your Training! Start Here" at bounding box center [669, 109] width 98 height 14
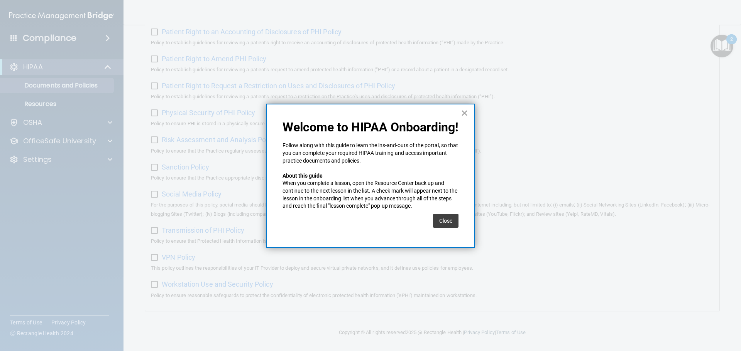
click at [463, 113] on button "×" at bounding box center [464, 113] width 7 height 12
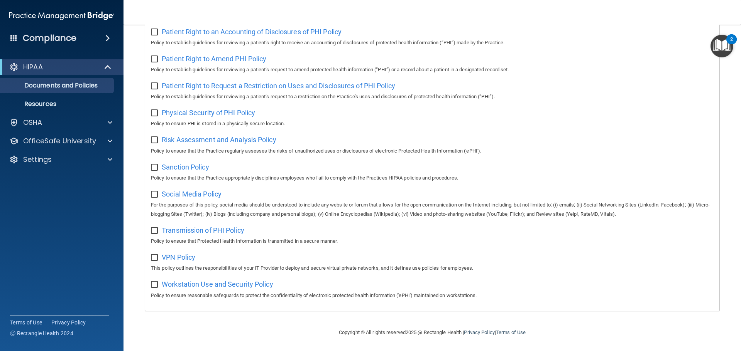
click at [726, 49] on img "Open Resource Center, 2 new notifications" at bounding box center [721, 46] width 23 height 23
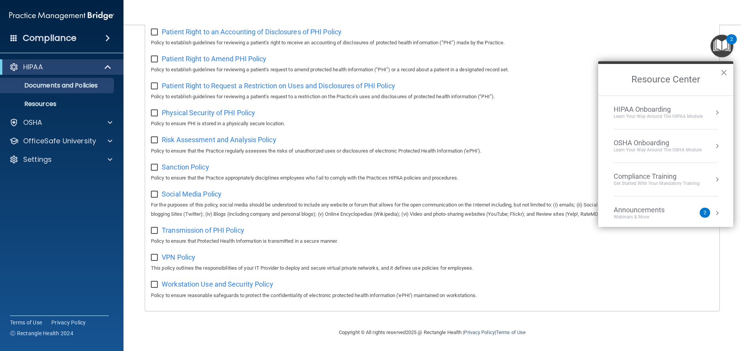
click at [633, 177] on div "Compliance Training" at bounding box center [656, 176] width 86 height 8
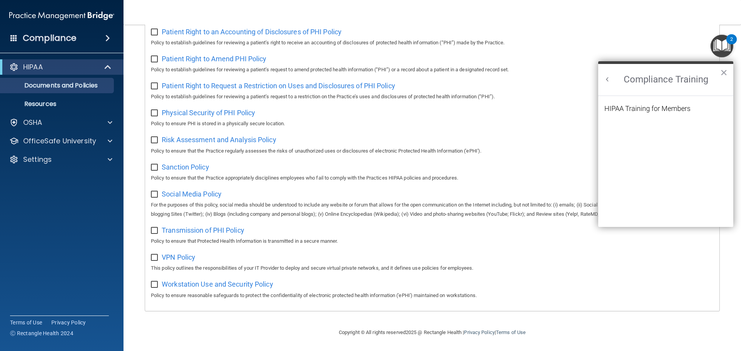
scroll to position [0, 0]
click at [608, 78] on button "Back to Resource Center Home" at bounding box center [607, 80] width 8 height 8
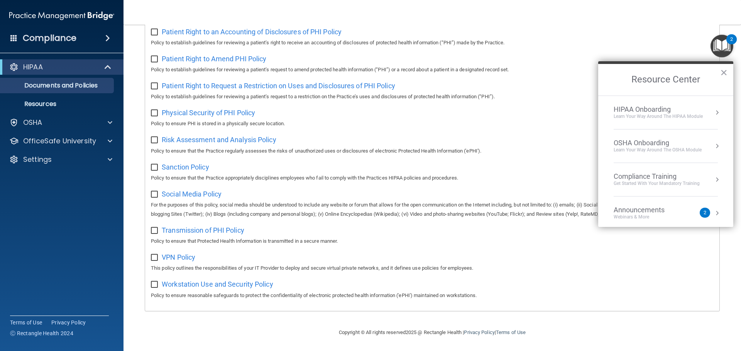
click at [628, 105] on div "HIPAA Onboarding" at bounding box center [657, 109] width 89 height 8
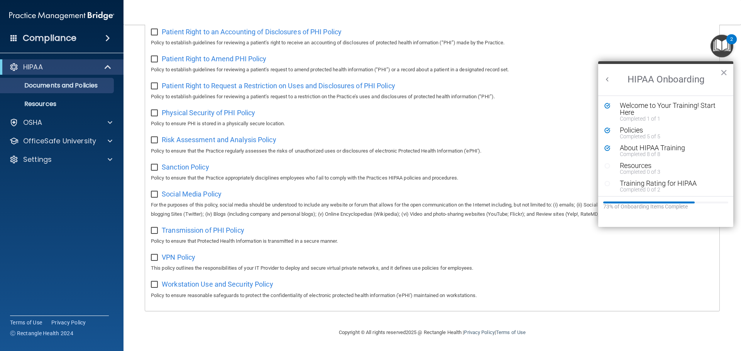
click at [632, 144] on li "Policies Completed 5 of 5" at bounding box center [665, 136] width 123 height 18
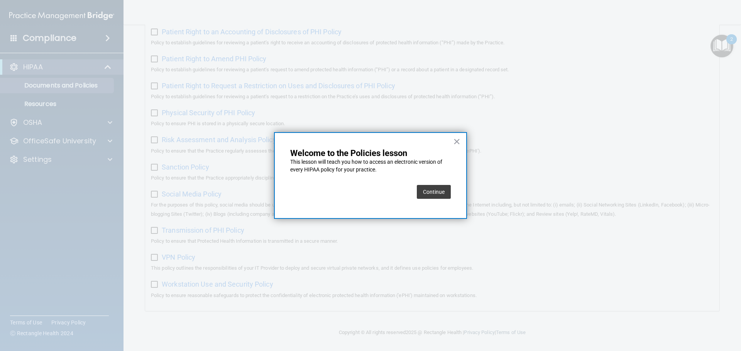
click at [445, 188] on button "Continue" at bounding box center [434, 192] width 34 height 14
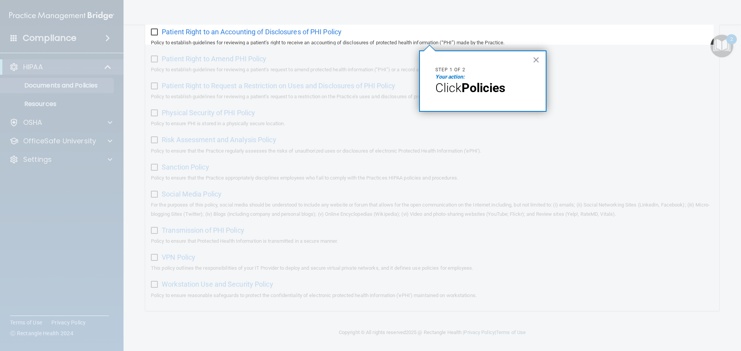
scroll to position [59, 0]
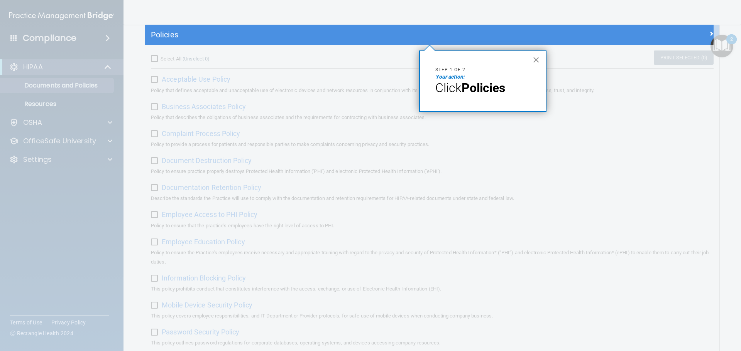
click at [537, 60] on button "×" at bounding box center [535, 60] width 7 height 12
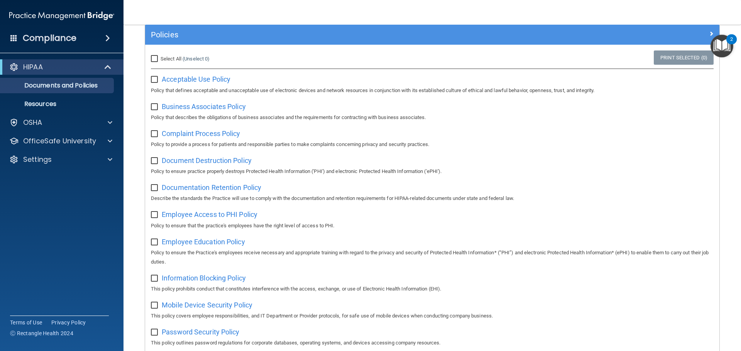
click at [725, 48] on img "Open Resource Center, 2 new notifications" at bounding box center [721, 46] width 23 height 23
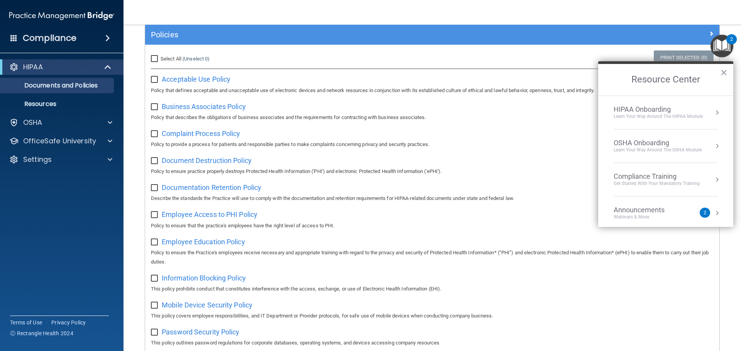
click at [647, 113] on div "HIPAA Onboarding" at bounding box center [657, 109] width 89 height 8
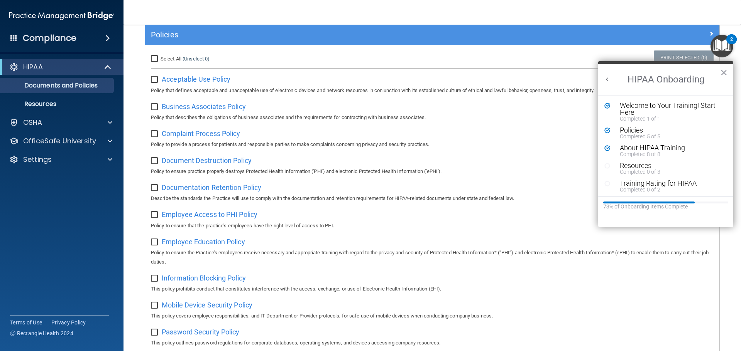
scroll to position [0, 0]
click at [630, 172] on div "Completed 0 of 3" at bounding box center [669, 171] width 98 height 5
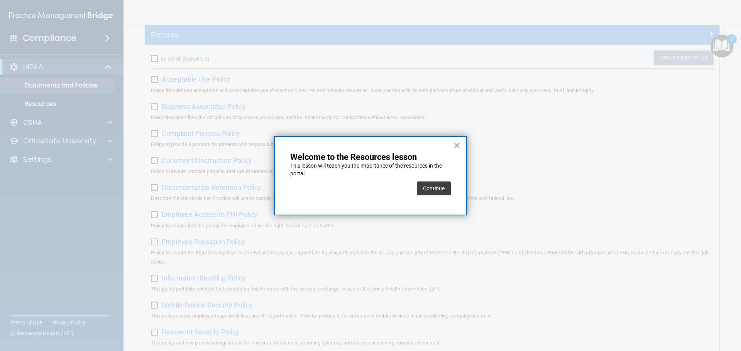
click at [415, 195] on div "Continue" at bounding box center [370, 189] width 160 height 22
click at [424, 189] on button "Continue" at bounding box center [434, 189] width 34 height 14
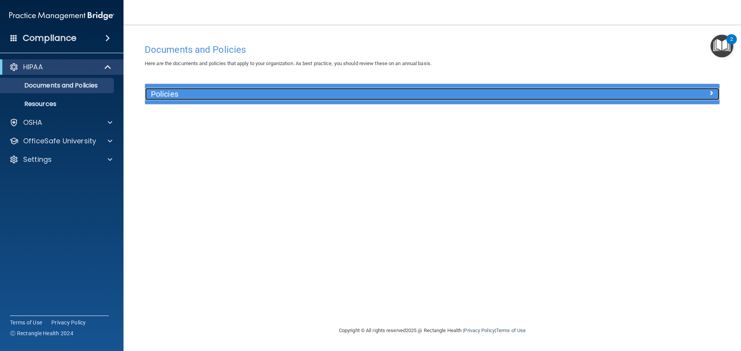
click at [392, 91] on h5 "Policies" at bounding box center [360, 94] width 419 height 8
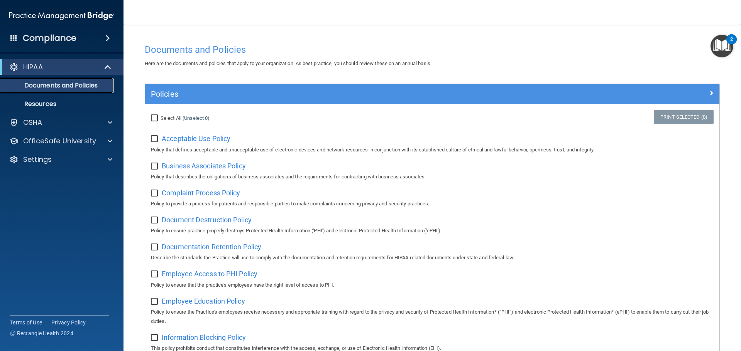
click at [57, 87] on p "Documents and Policies" at bounding box center [57, 86] width 105 height 8
click at [714, 51] on img "Open Resource Center, 2 new notifications" at bounding box center [721, 46] width 23 height 23
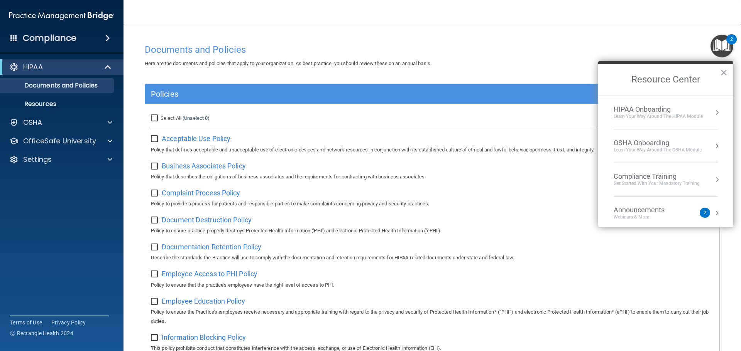
click at [625, 107] on div "HIPAA Onboarding" at bounding box center [657, 109] width 89 height 8
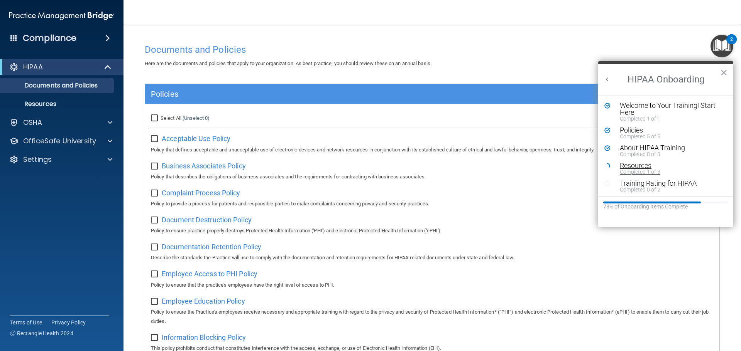
click at [620, 164] on div "Resources" at bounding box center [669, 165] width 98 height 7
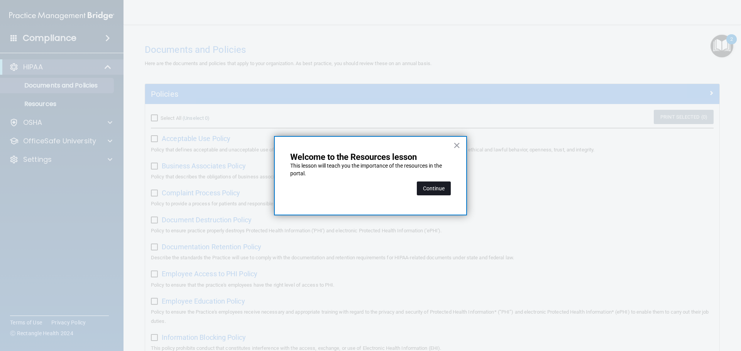
click at [435, 182] on button "Continue" at bounding box center [434, 189] width 34 height 14
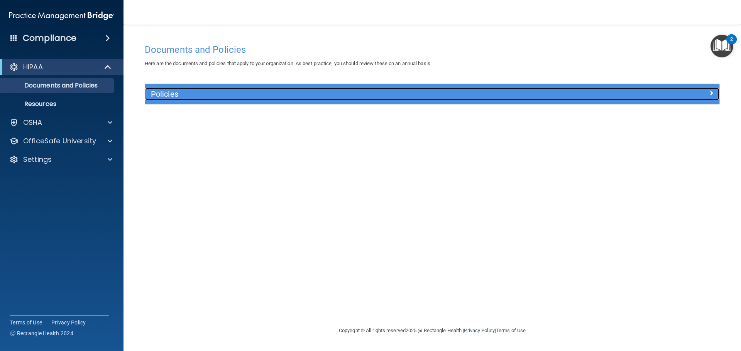
click at [368, 89] on div "Policies" at bounding box center [360, 94] width 431 height 12
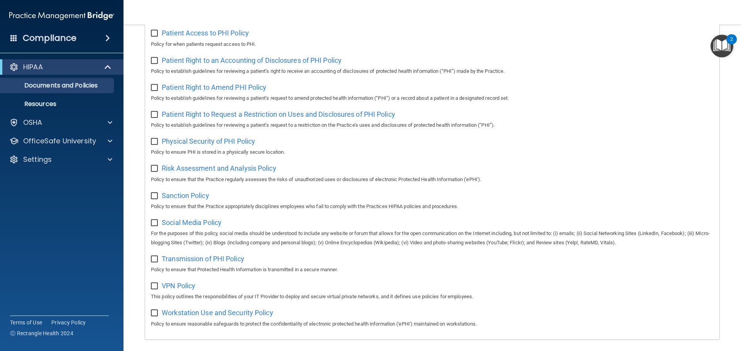
scroll to position [422, 0]
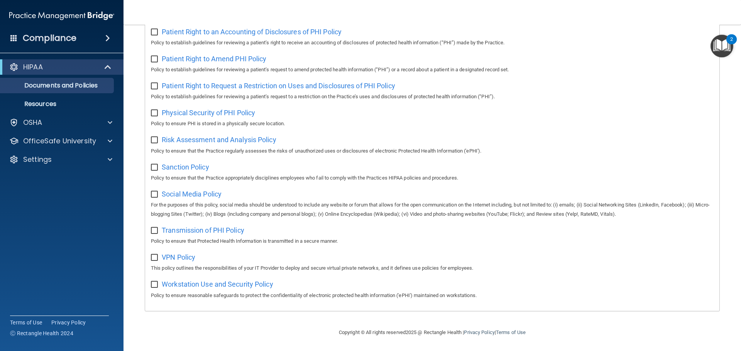
click at [730, 50] on img "Open Resource Center, 2 new notifications" at bounding box center [721, 46] width 23 height 23
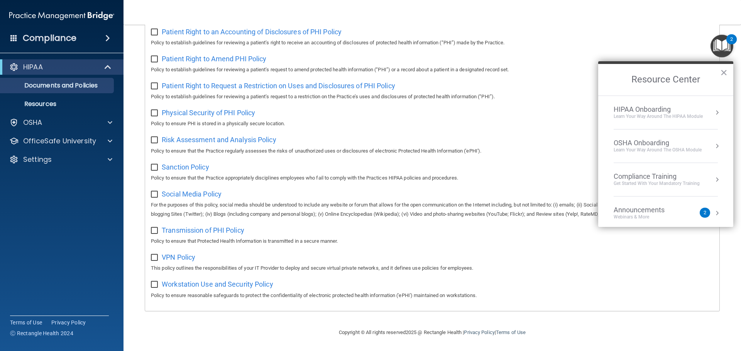
click at [657, 123] on li "HIPAA Onboarding Learn Your Way around the HIPAA module" at bounding box center [665, 113] width 104 height 34
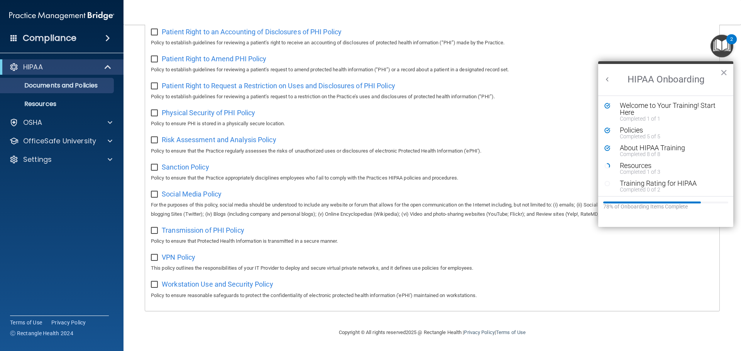
scroll to position [0, 0]
click at [639, 169] on div "Completed 1 of 3" at bounding box center [669, 171] width 98 height 5
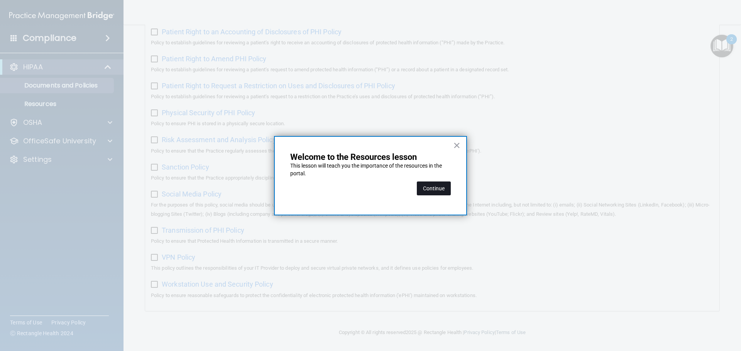
click at [437, 187] on button "Continue" at bounding box center [434, 189] width 34 height 14
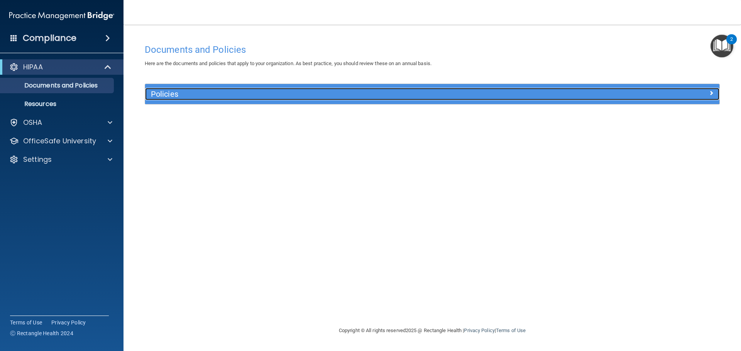
click at [414, 99] on div "Policies" at bounding box center [360, 94] width 431 height 12
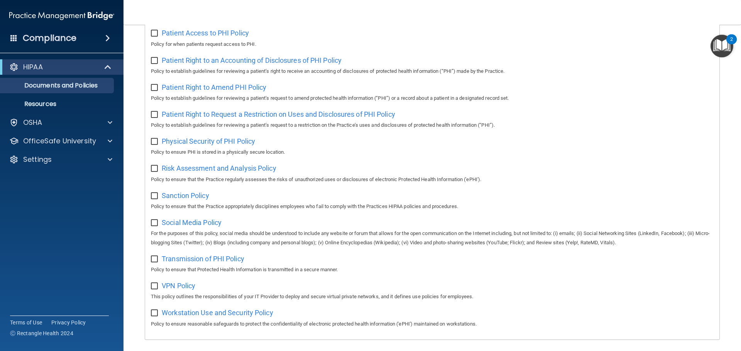
scroll to position [422, 0]
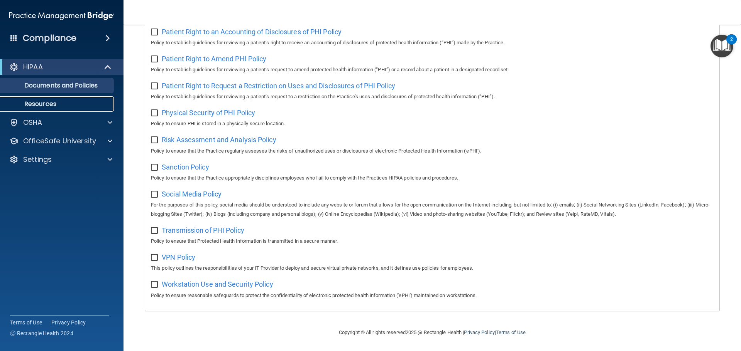
click at [43, 102] on p "Resources" at bounding box center [57, 104] width 105 height 8
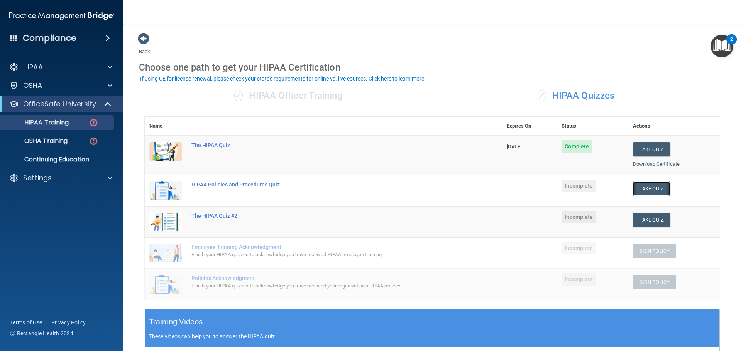
click at [648, 188] on button "Take Quiz" at bounding box center [651, 189] width 37 height 14
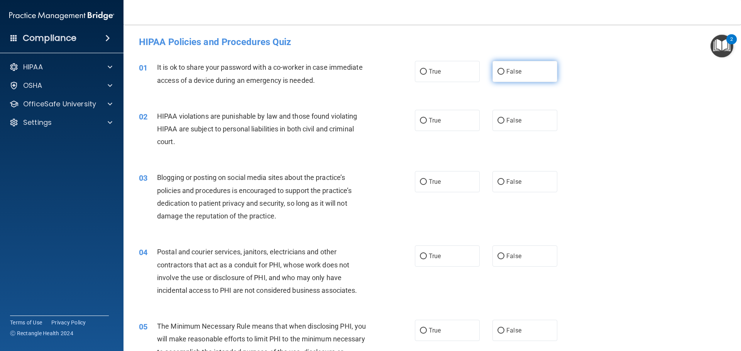
click at [499, 73] on input "False" at bounding box center [500, 72] width 7 height 6
radio input "true"
click at [429, 117] on label "True" at bounding box center [447, 120] width 65 height 21
click at [427, 118] on input "True" at bounding box center [423, 121] width 7 height 6
radio input "true"
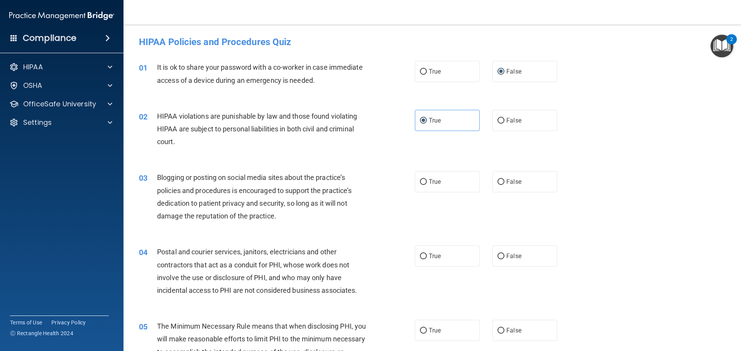
scroll to position [77, 0]
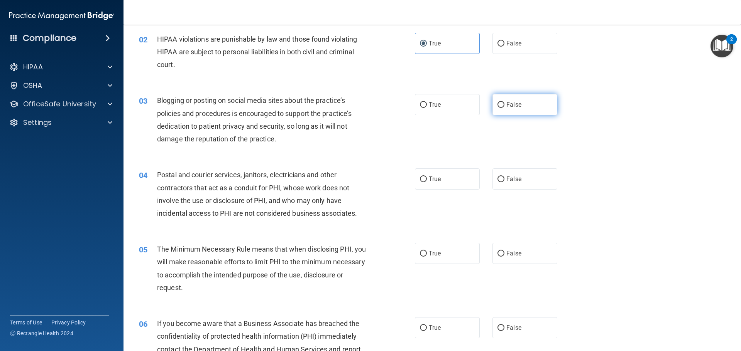
click at [500, 105] on input "False" at bounding box center [500, 105] width 7 height 6
radio input "true"
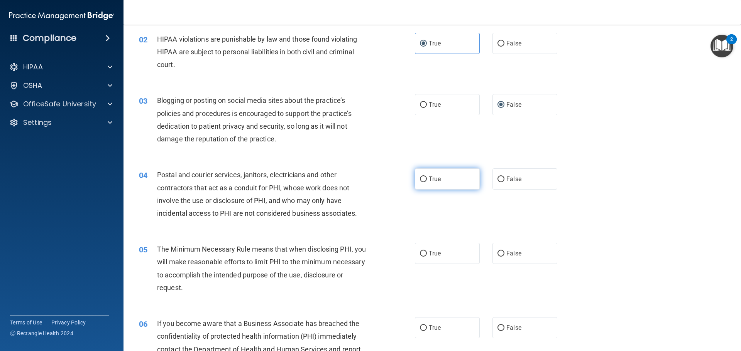
click at [432, 180] on span "True" at bounding box center [435, 179] width 12 height 7
click at [427, 180] on input "True" at bounding box center [423, 180] width 7 height 6
radio input "true"
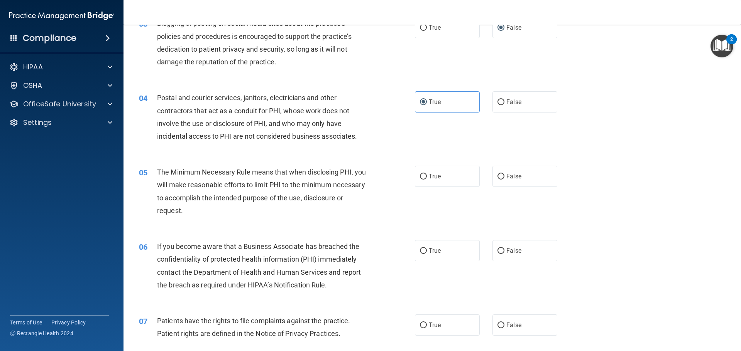
scroll to position [193, 0]
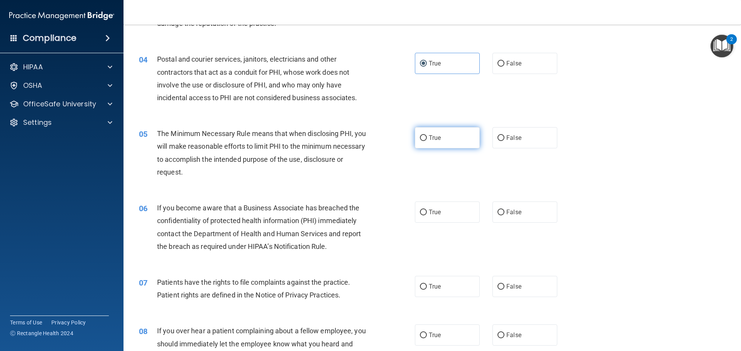
click at [417, 142] on label "True" at bounding box center [447, 137] width 65 height 21
click at [420, 141] on input "True" at bounding box center [423, 138] width 7 height 6
radio input "true"
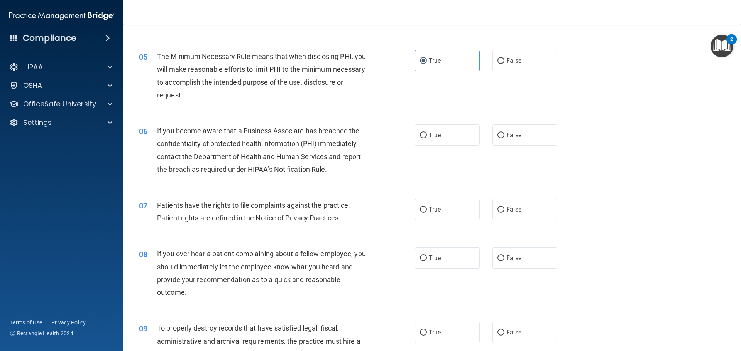
scroll to position [309, 0]
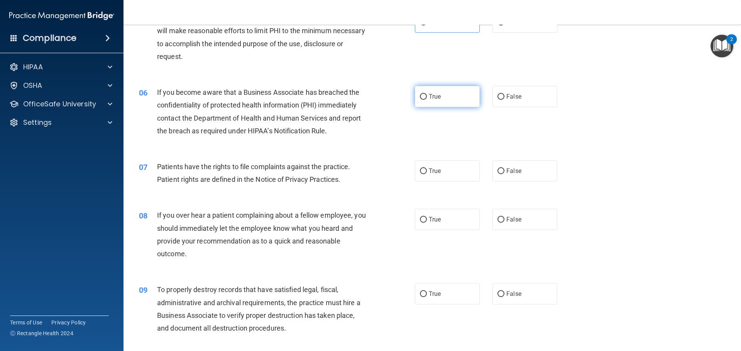
click at [447, 102] on label "True" at bounding box center [447, 96] width 65 height 21
click at [427, 100] on input "True" at bounding box center [423, 97] width 7 height 6
radio input "true"
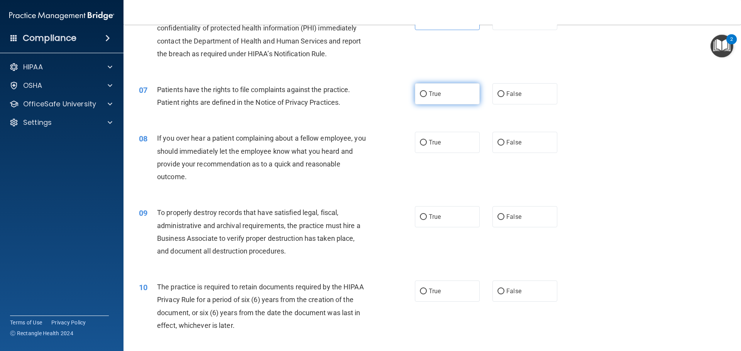
click at [422, 96] on input "True" at bounding box center [423, 94] width 7 height 6
radio input "true"
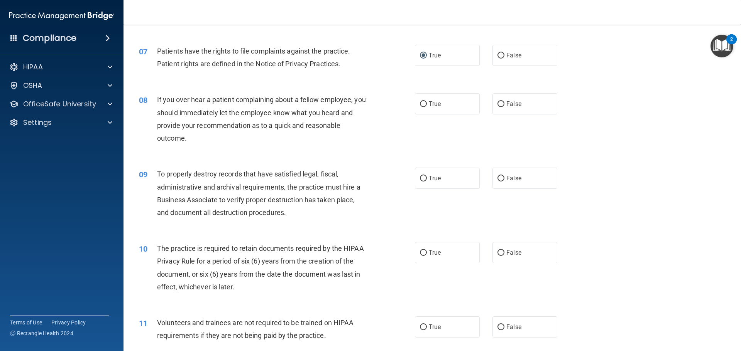
scroll to position [463, 0]
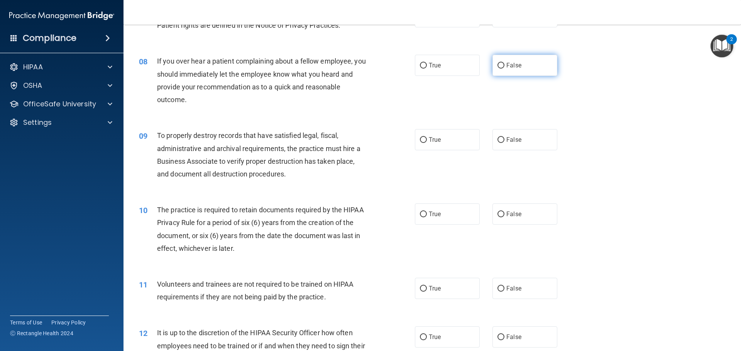
click at [499, 70] on label "False" at bounding box center [524, 65] width 65 height 21
click at [499, 69] on input "False" at bounding box center [500, 66] width 7 height 6
radio input "true"
click at [427, 144] on label "True" at bounding box center [447, 139] width 65 height 21
click at [427, 143] on input "True" at bounding box center [423, 140] width 7 height 6
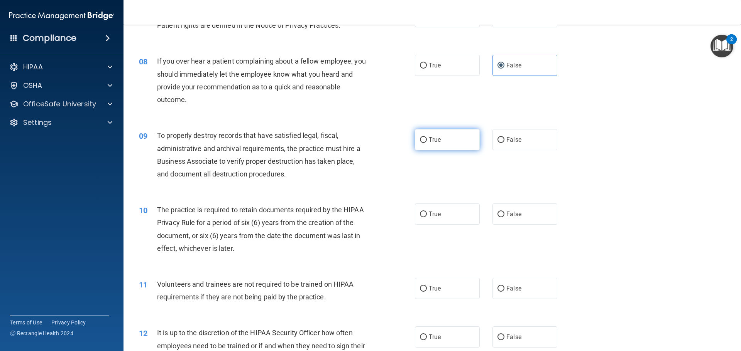
radio input "true"
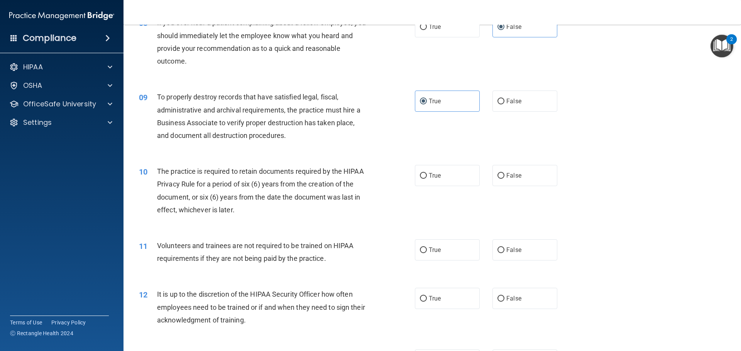
scroll to position [540, 0]
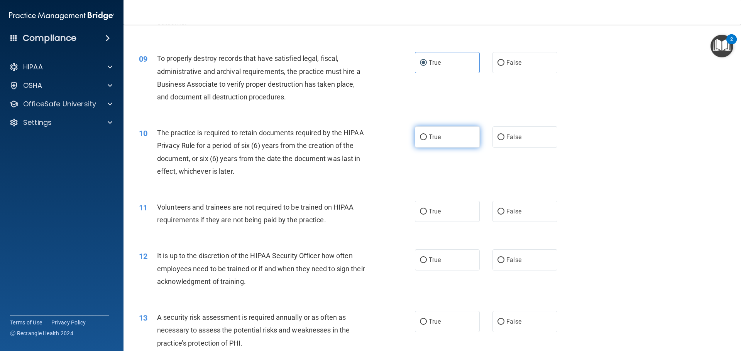
click at [427, 132] on label "True" at bounding box center [447, 137] width 65 height 21
click at [427, 135] on input "True" at bounding box center [423, 138] width 7 height 6
radio input "true"
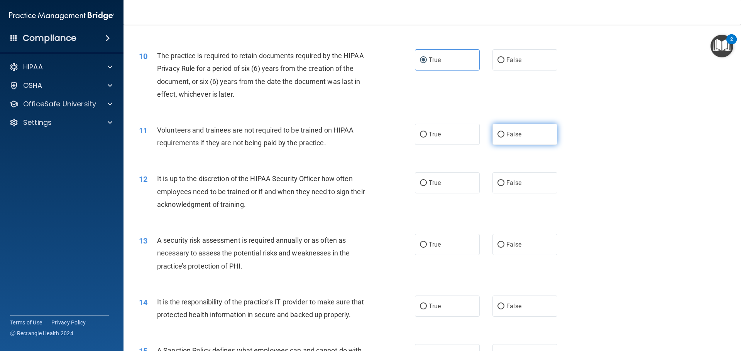
click at [511, 130] on label "False" at bounding box center [524, 134] width 65 height 21
click at [504, 132] on input "False" at bounding box center [500, 135] width 7 height 6
radio input "true"
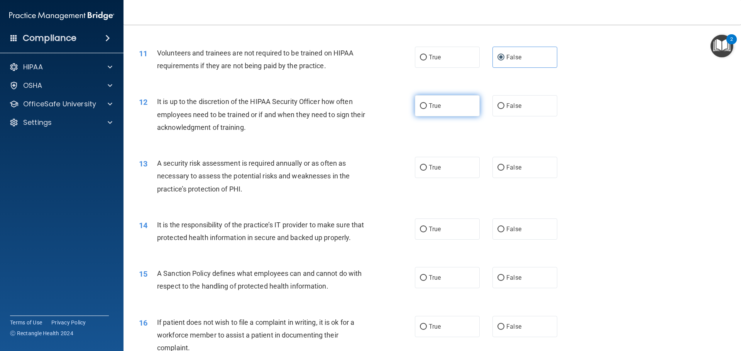
click at [445, 107] on label "True" at bounding box center [447, 105] width 65 height 21
click at [427, 107] on input "True" at bounding box center [423, 106] width 7 height 6
radio input "true"
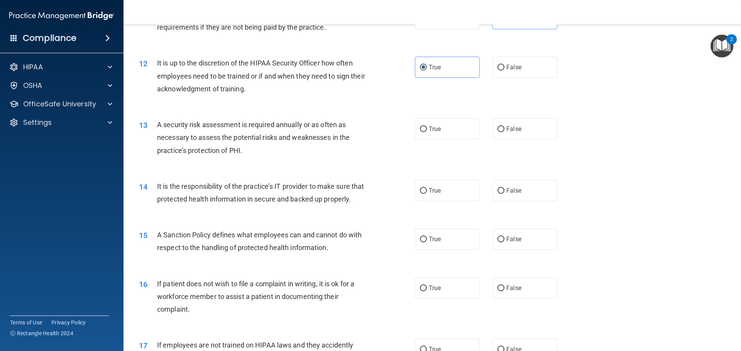
scroll to position [772, 0]
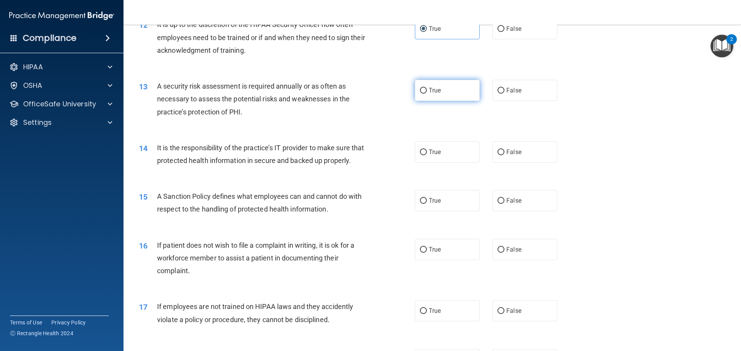
click at [433, 95] on label "True" at bounding box center [447, 90] width 65 height 21
click at [427, 94] on input "True" at bounding box center [423, 91] width 7 height 6
radio input "true"
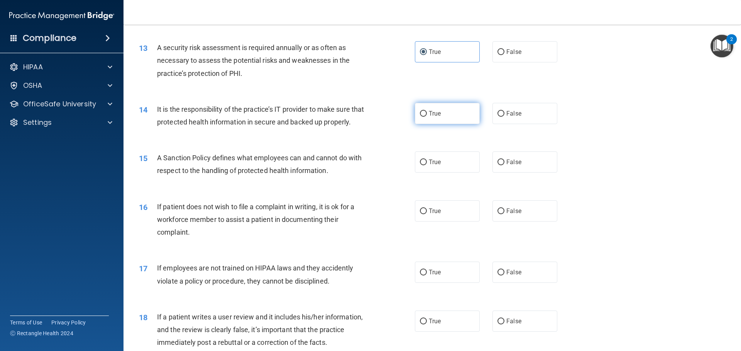
click at [429, 111] on span "True" at bounding box center [435, 113] width 12 height 7
click at [427, 111] on input "True" at bounding box center [423, 114] width 7 height 6
radio input "true"
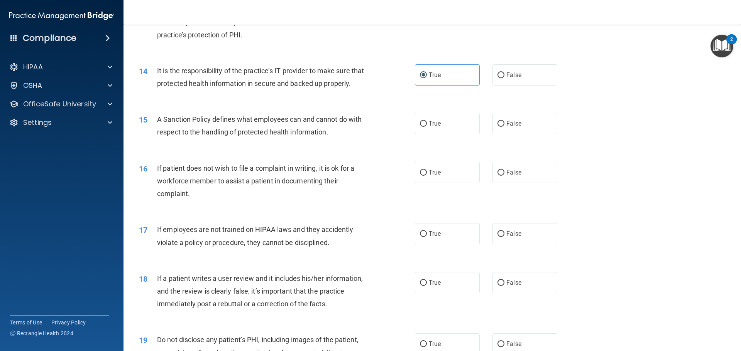
scroll to position [887, 0]
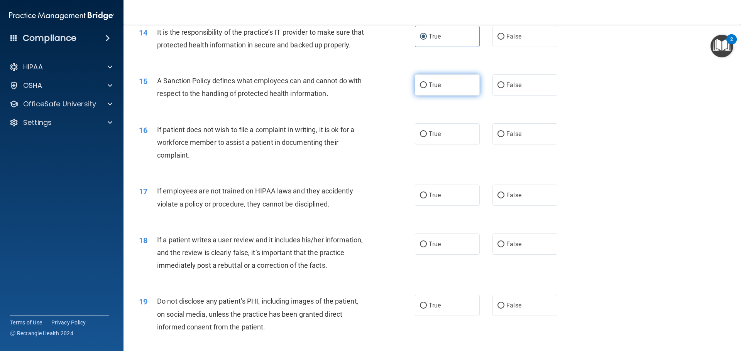
click at [423, 88] on input "True" at bounding box center [423, 86] width 7 height 6
radio input "true"
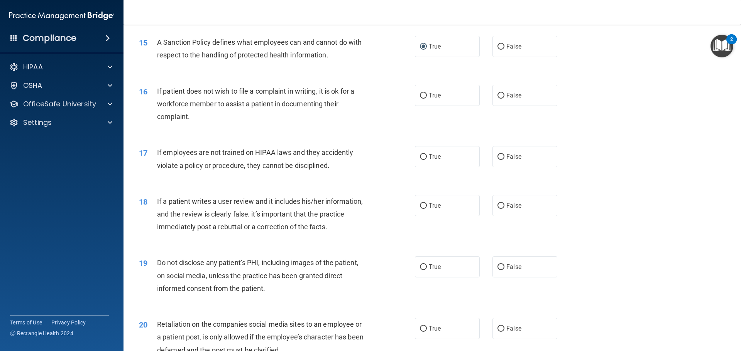
scroll to position [964, 0]
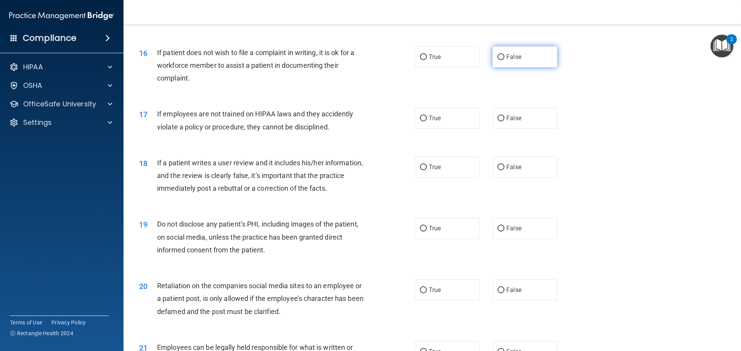
click at [505, 68] on label "False" at bounding box center [524, 56] width 65 height 21
click at [504, 60] on input "False" at bounding box center [500, 57] width 7 height 6
radio input "true"
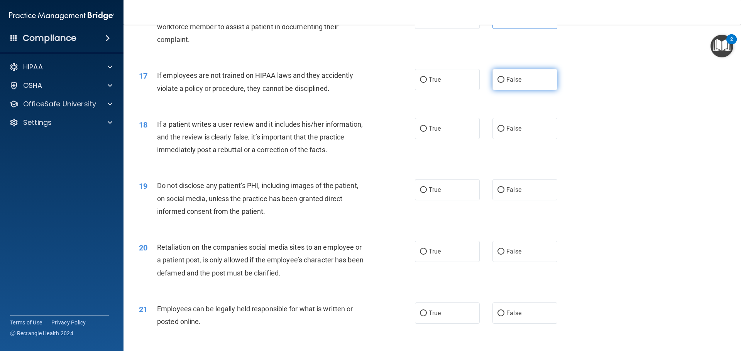
click at [507, 90] on label "False" at bounding box center [524, 79] width 65 height 21
click at [504, 83] on input "False" at bounding box center [500, 80] width 7 height 6
radio input "true"
click at [505, 137] on label "False" at bounding box center [524, 128] width 65 height 21
click at [504, 132] on input "False" at bounding box center [500, 129] width 7 height 6
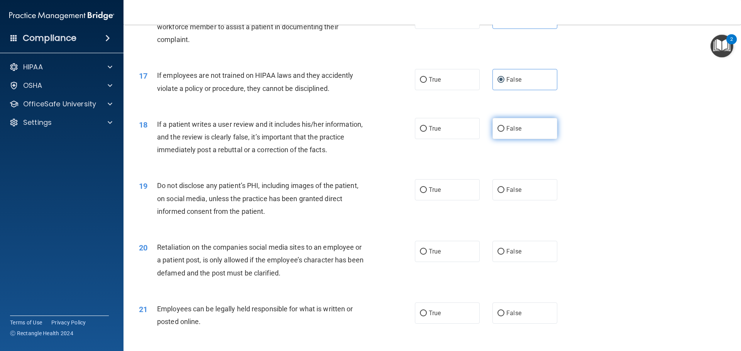
radio input "true"
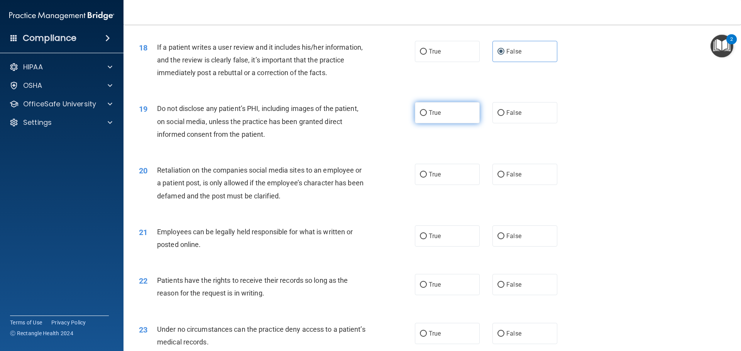
click at [430, 123] on label "True" at bounding box center [447, 112] width 65 height 21
click at [427, 116] on input "True" at bounding box center [423, 113] width 7 height 6
radio input "true"
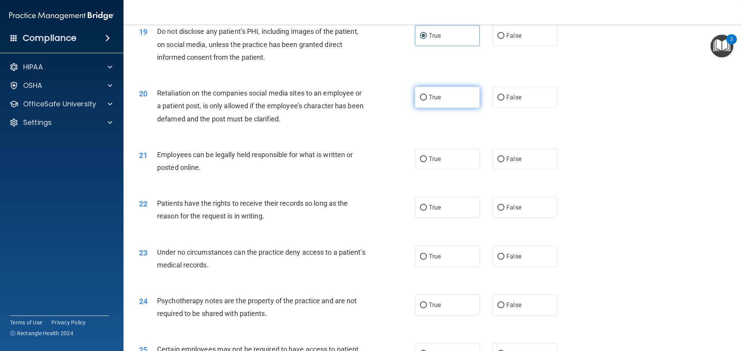
click at [441, 108] on label "True" at bounding box center [447, 97] width 65 height 21
click at [427, 101] on input "True" at bounding box center [423, 98] width 7 height 6
radio input "true"
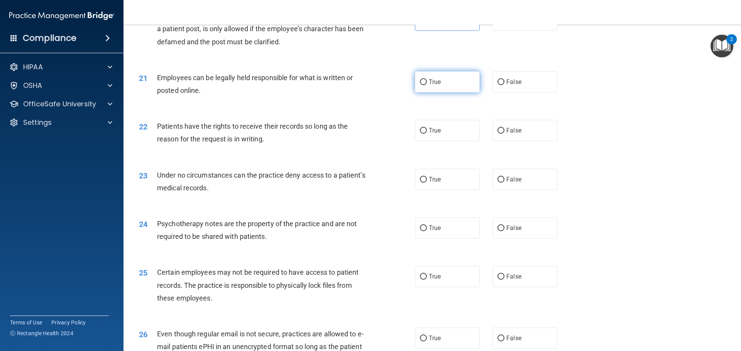
click at [433, 86] on span "True" at bounding box center [435, 81] width 12 height 7
click at [427, 85] on input "True" at bounding box center [423, 82] width 7 height 6
radio input "true"
click at [433, 134] on span "True" at bounding box center [435, 130] width 12 height 7
click at [427, 134] on input "True" at bounding box center [423, 131] width 7 height 6
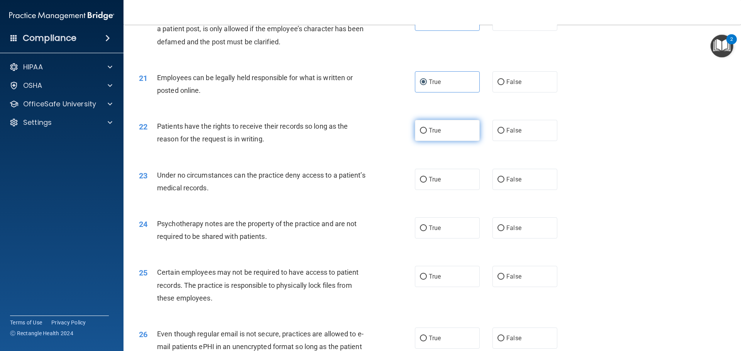
radio input "true"
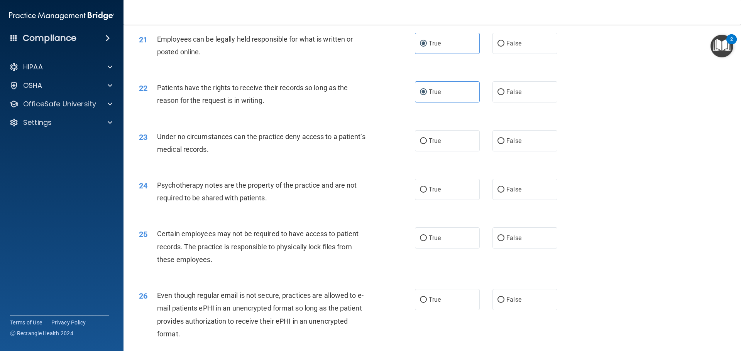
scroll to position [1312, 0]
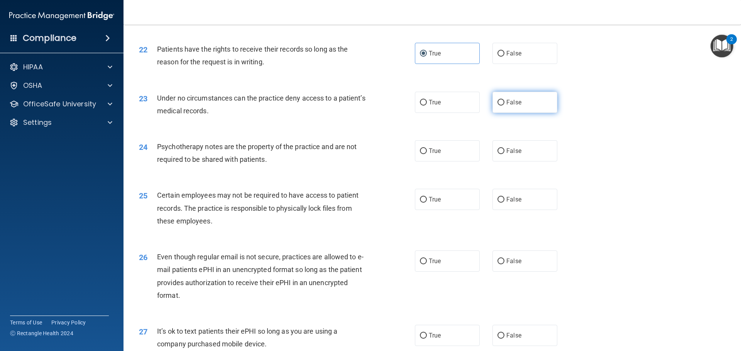
click at [506, 106] on span "False" at bounding box center [513, 102] width 15 height 7
click at [504, 106] on input "False" at bounding box center [500, 103] width 7 height 6
radio input "true"
click at [517, 158] on label "False" at bounding box center [524, 150] width 65 height 21
click at [504, 154] on input "False" at bounding box center [500, 152] width 7 height 6
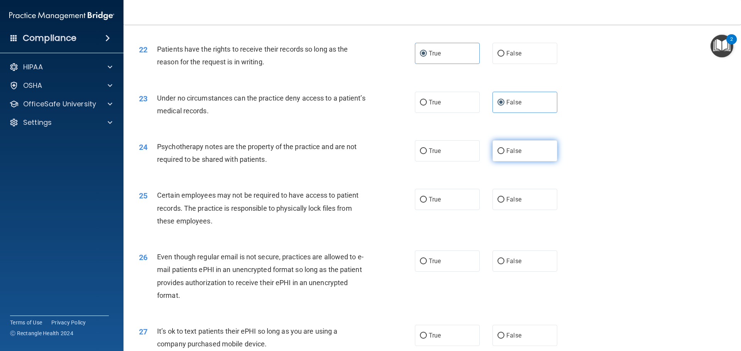
radio input "true"
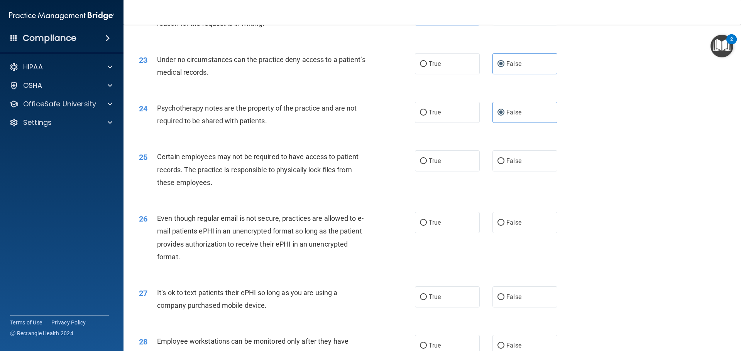
scroll to position [1389, 0]
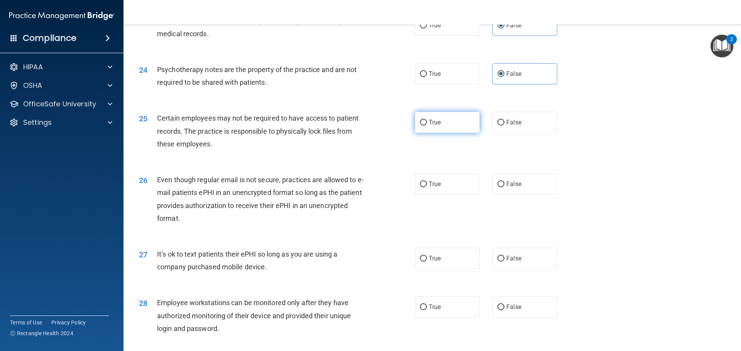
click at [451, 132] on label "True" at bounding box center [447, 122] width 65 height 21
click at [427, 126] on input "True" at bounding box center [423, 123] width 7 height 6
radio input "true"
click at [523, 194] on label "False" at bounding box center [524, 184] width 65 height 21
click at [504, 187] on input "False" at bounding box center [500, 185] width 7 height 6
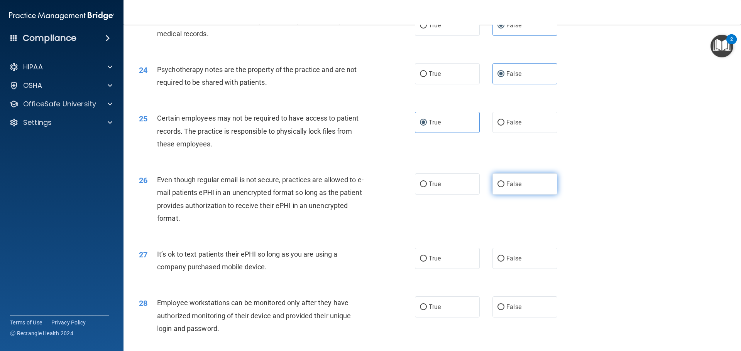
radio input "true"
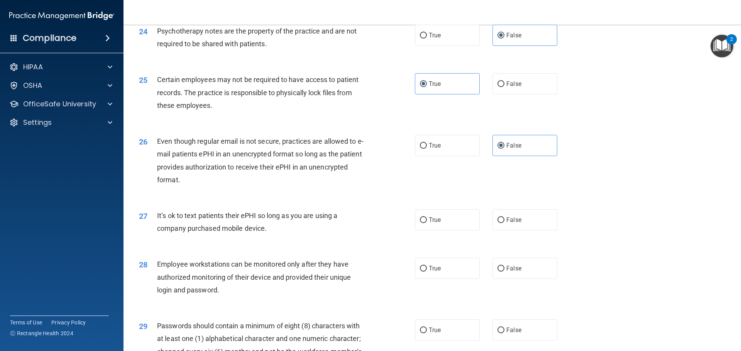
scroll to position [1466, 0]
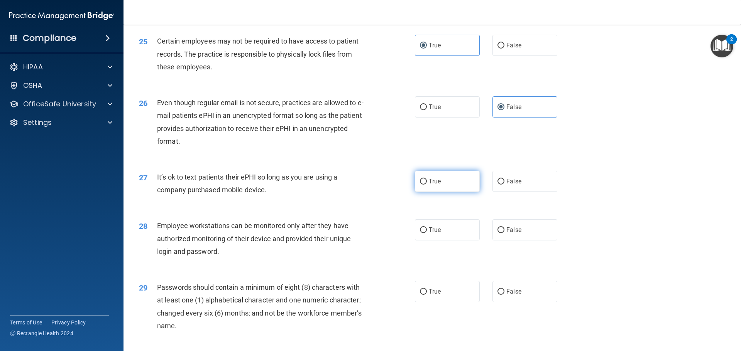
click at [429, 185] on span "True" at bounding box center [435, 181] width 12 height 7
click at [427, 185] on input "True" at bounding box center [423, 182] width 7 height 6
radio input "true"
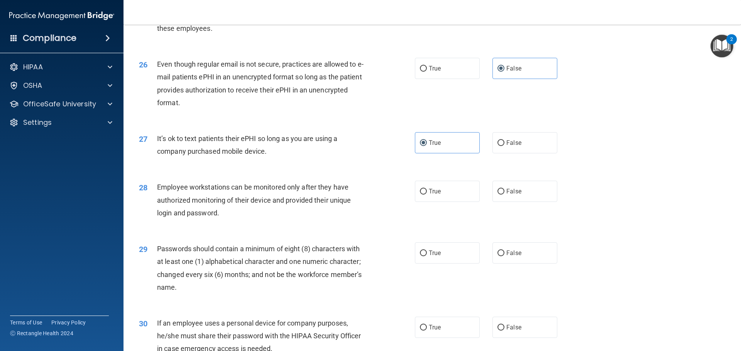
scroll to position [1543, 0]
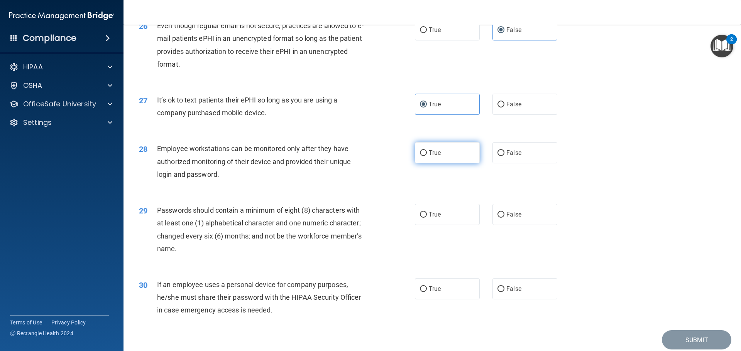
click at [450, 164] on label "True" at bounding box center [447, 152] width 65 height 21
click at [427, 156] on input "True" at bounding box center [423, 153] width 7 height 6
radio input "true"
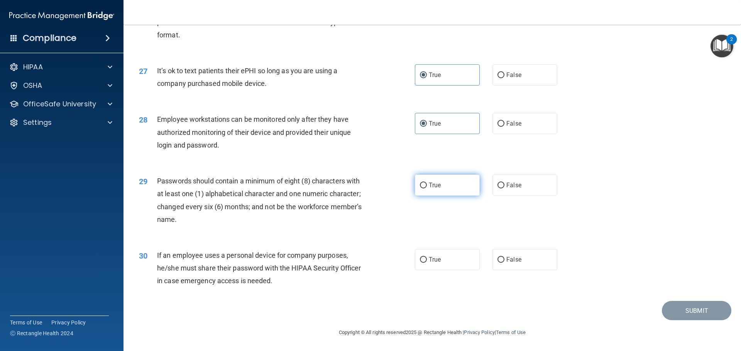
click at [425, 182] on label "True" at bounding box center [447, 185] width 65 height 21
click at [425, 183] on input "True" at bounding box center [423, 186] width 7 height 6
radio input "true"
click at [431, 261] on span "True" at bounding box center [435, 259] width 12 height 7
click at [427, 261] on input "True" at bounding box center [423, 260] width 7 height 6
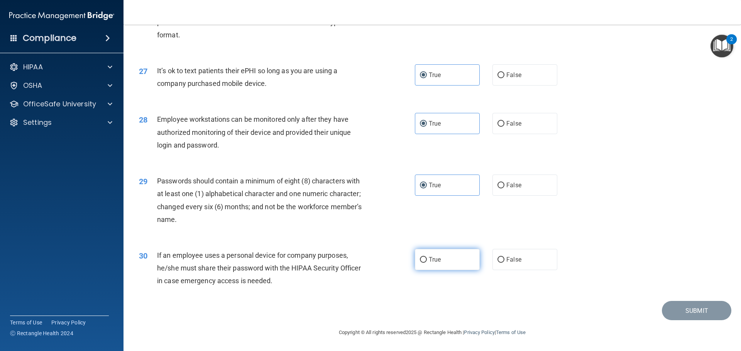
radio input "true"
click at [689, 312] on button "Submit" at bounding box center [696, 311] width 69 height 20
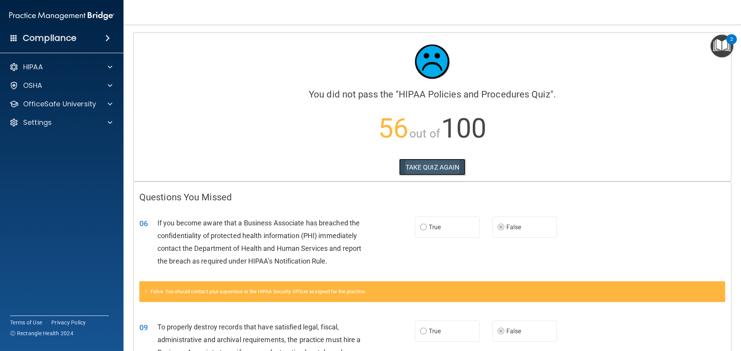
click at [427, 167] on button "TAKE QUIZ AGAIN" at bounding box center [432, 167] width 67 height 17
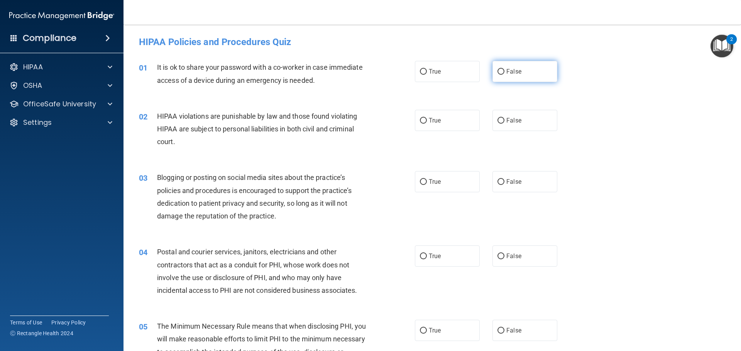
click at [512, 73] on span "False" at bounding box center [513, 71] width 15 height 7
click at [504, 73] on input "False" at bounding box center [500, 72] width 7 height 6
radio input "true"
click at [453, 118] on label "True" at bounding box center [447, 120] width 65 height 21
click at [427, 118] on input "True" at bounding box center [423, 121] width 7 height 6
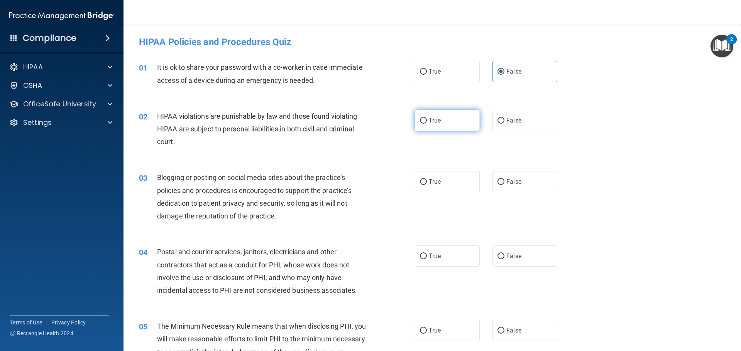
radio input "true"
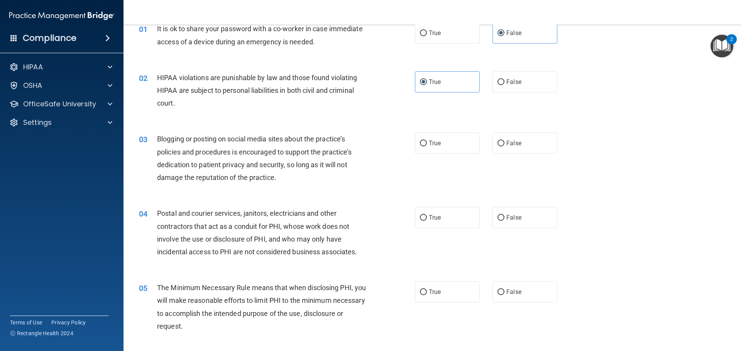
scroll to position [77, 0]
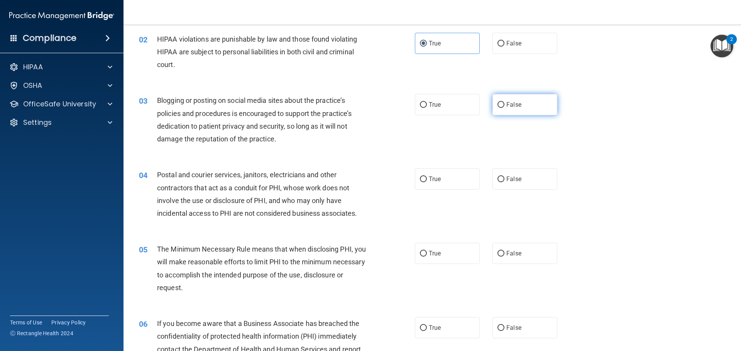
click at [506, 103] on span "False" at bounding box center [513, 104] width 15 height 7
click at [504, 103] on input "False" at bounding box center [500, 105] width 7 height 6
radio input "true"
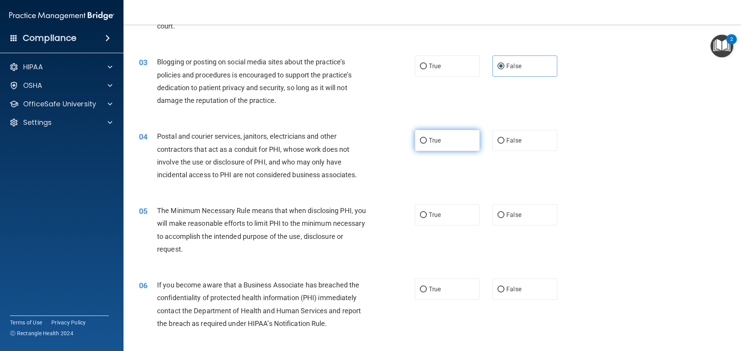
click at [439, 138] on label "True" at bounding box center [447, 140] width 65 height 21
click at [427, 138] on input "True" at bounding box center [423, 141] width 7 height 6
radio input "true"
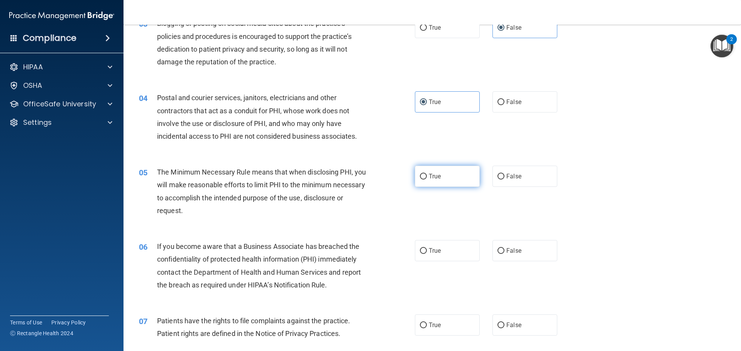
click at [420, 174] on input "True" at bounding box center [423, 177] width 7 height 6
radio input "true"
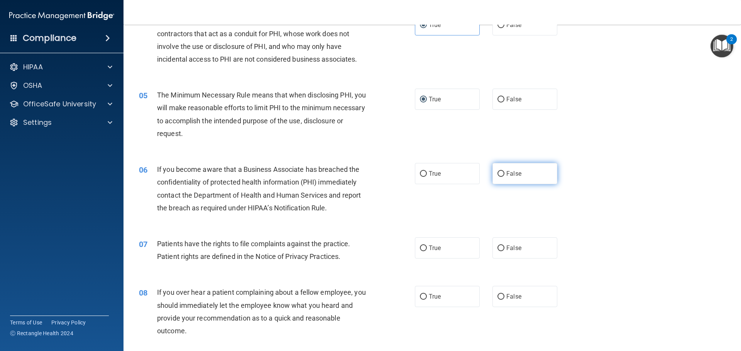
click at [512, 169] on label "False" at bounding box center [524, 173] width 65 height 21
click at [504, 171] on input "False" at bounding box center [500, 174] width 7 height 6
radio input "true"
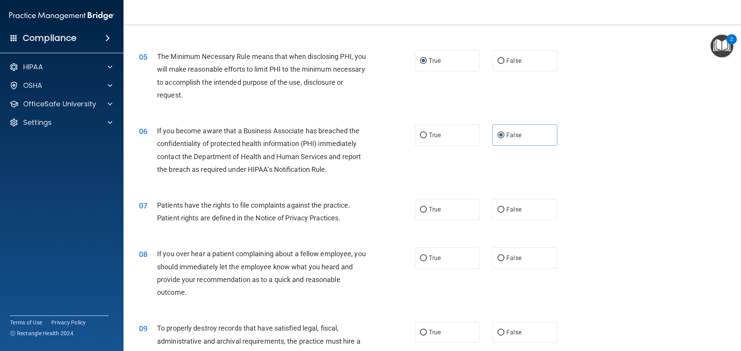
scroll to position [309, 0]
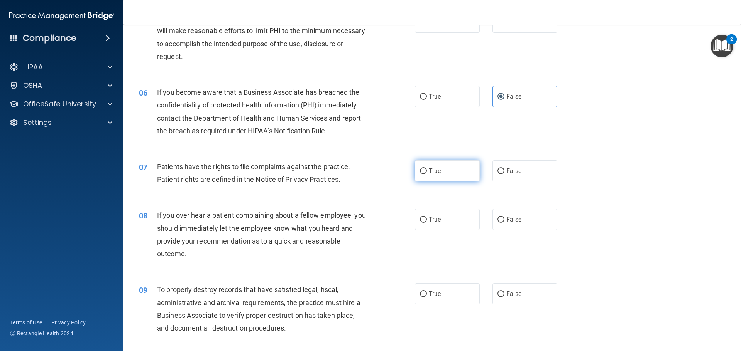
click at [420, 172] on input "True" at bounding box center [423, 172] width 7 height 6
radio input "true"
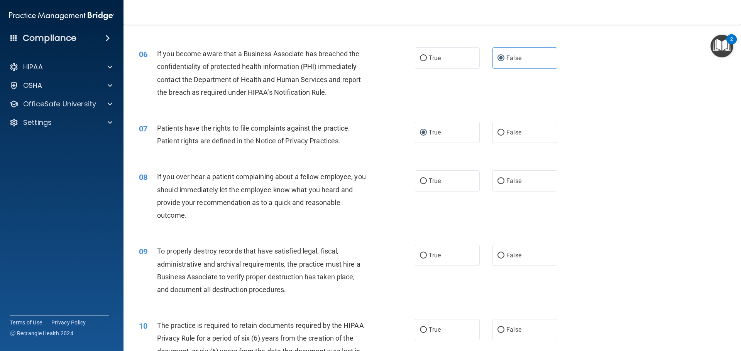
scroll to position [386, 0]
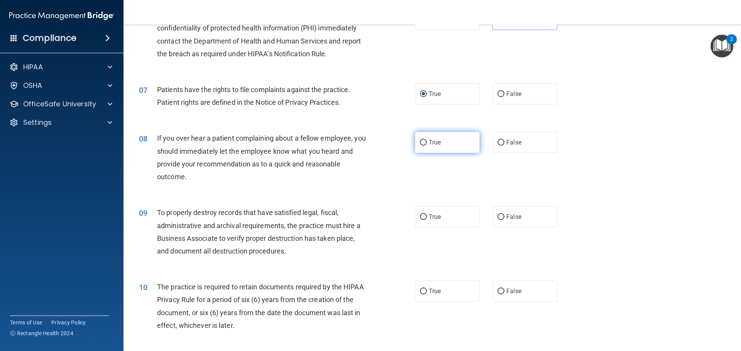
click at [456, 152] on label "True" at bounding box center [447, 142] width 65 height 21
click at [427, 146] on input "True" at bounding box center [423, 143] width 7 height 6
radio input "true"
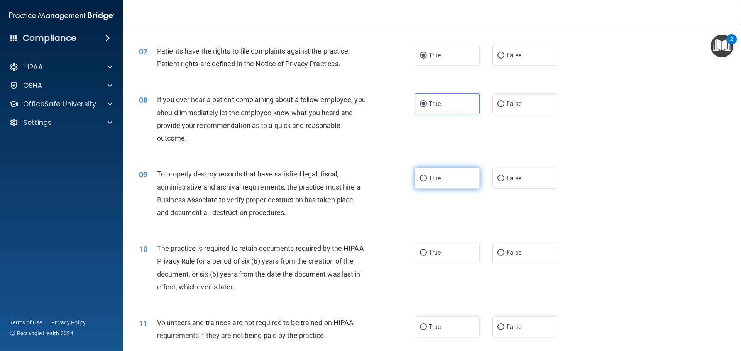
click at [434, 177] on span "True" at bounding box center [435, 178] width 12 height 7
click at [427, 177] on input "True" at bounding box center [423, 179] width 7 height 6
radio input "true"
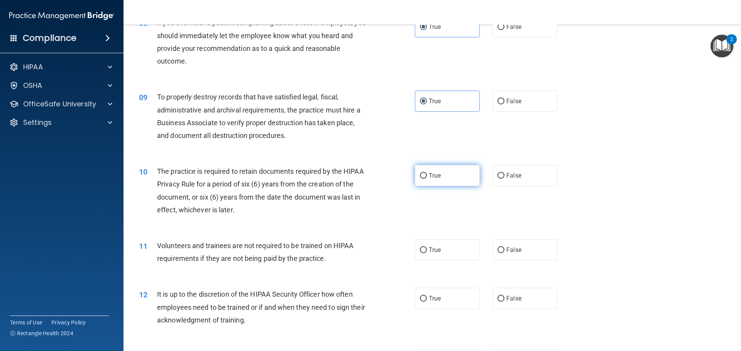
click at [433, 175] on span "True" at bounding box center [435, 175] width 12 height 7
click at [427, 175] on input "True" at bounding box center [423, 176] width 7 height 6
radio input "true"
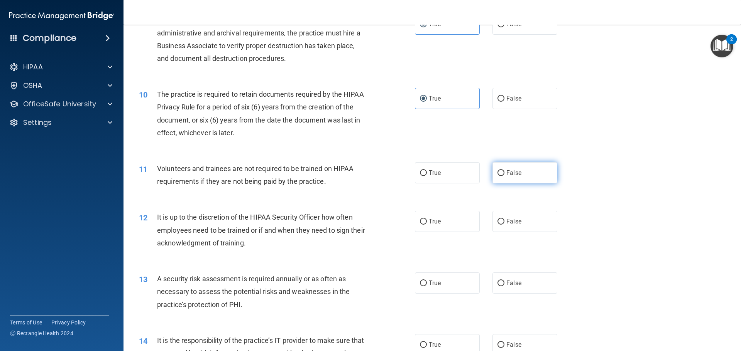
click at [492, 177] on label "False" at bounding box center [524, 172] width 65 height 21
click at [497, 176] on input "False" at bounding box center [500, 174] width 7 height 6
radio input "true"
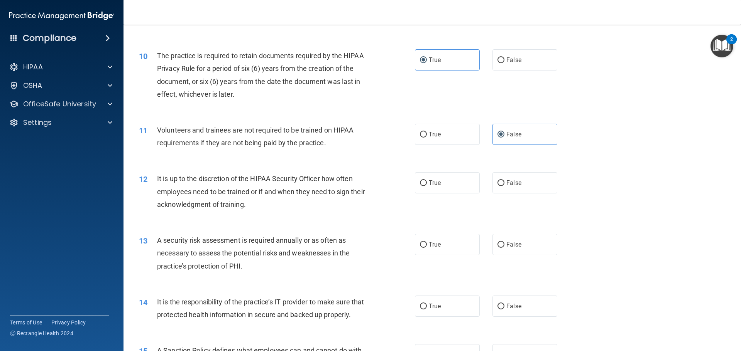
scroll to position [656, 0]
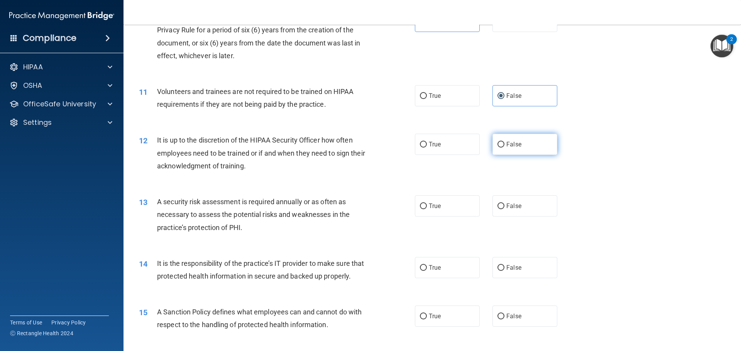
click at [506, 144] on span "False" at bounding box center [513, 144] width 15 height 7
click at [503, 144] on input "False" at bounding box center [500, 145] width 7 height 6
radio input "true"
click at [455, 144] on label "True" at bounding box center [447, 144] width 65 height 21
click at [427, 144] on input "True" at bounding box center [423, 145] width 7 height 6
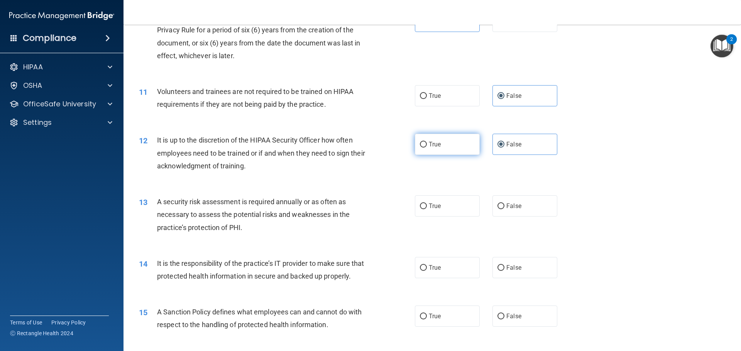
radio input "true"
radio input "false"
click at [431, 213] on label "True" at bounding box center [447, 206] width 65 height 21
click at [427, 209] on input "True" at bounding box center [423, 207] width 7 height 6
radio input "true"
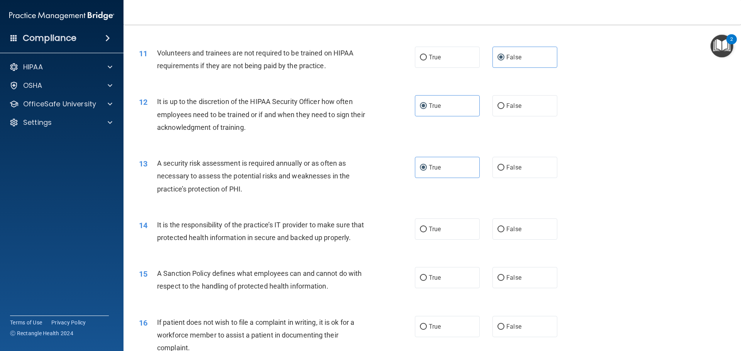
scroll to position [733, 0]
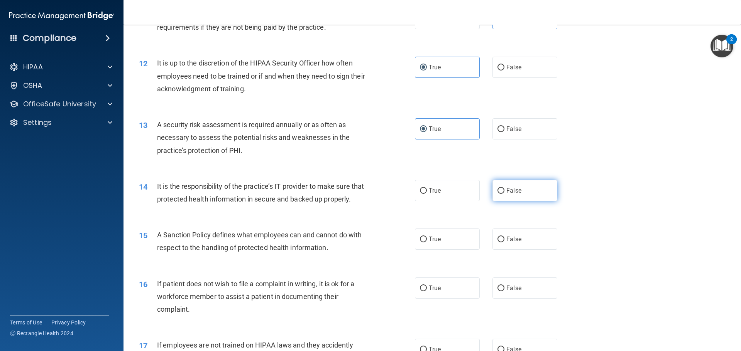
click at [497, 193] on input "False" at bounding box center [500, 191] width 7 height 6
radio input "true"
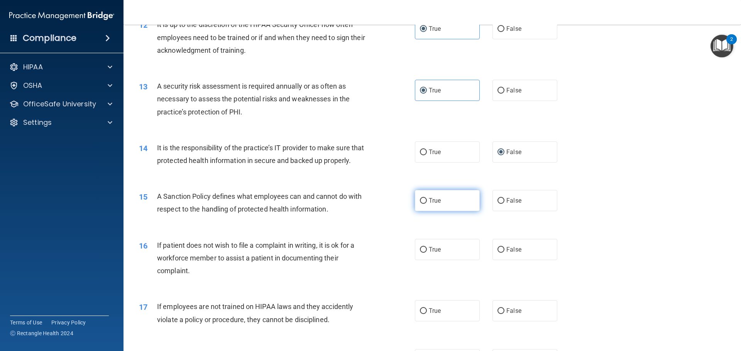
click at [433, 204] on span "True" at bounding box center [435, 200] width 12 height 7
click at [427, 204] on input "True" at bounding box center [423, 201] width 7 height 6
radio input "true"
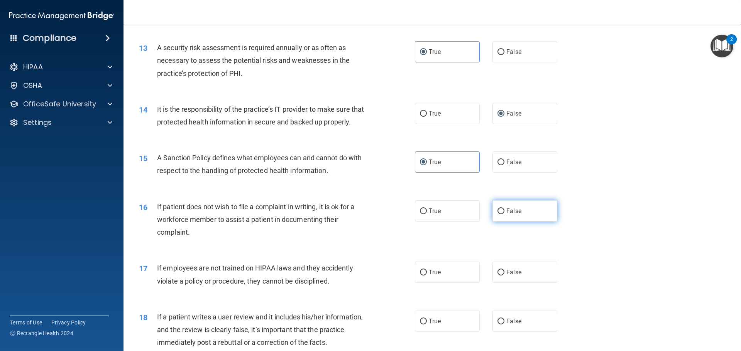
click at [508, 215] on span "False" at bounding box center [513, 211] width 15 height 7
click at [504, 214] on input "False" at bounding box center [500, 212] width 7 height 6
radio input "true"
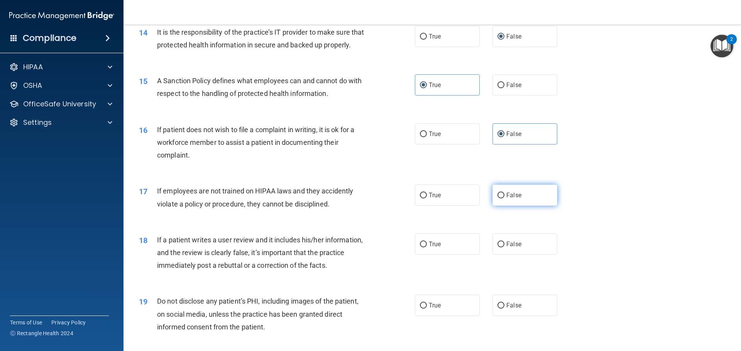
click at [510, 199] on span "False" at bounding box center [513, 195] width 15 height 7
click at [504, 199] on input "False" at bounding box center [500, 196] width 7 height 6
radio input "true"
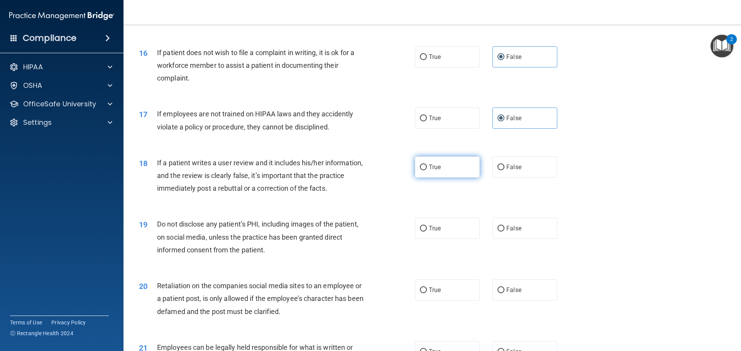
click at [424, 178] on label "True" at bounding box center [447, 167] width 65 height 21
click at [424, 171] on input "True" at bounding box center [423, 168] width 7 height 6
radio input "true"
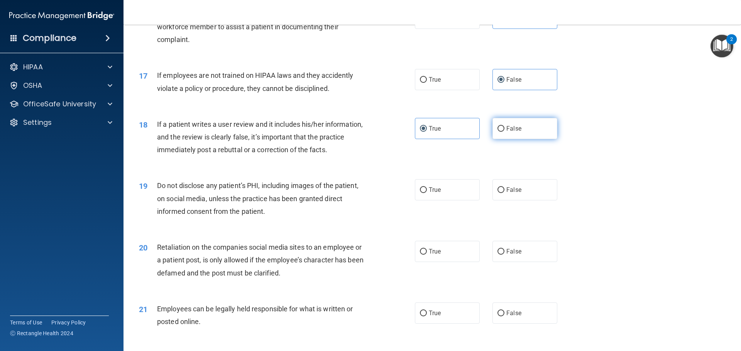
click at [505, 139] on label "False" at bounding box center [524, 128] width 65 height 21
click at [504, 132] on input "False" at bounding box center [500, 129] width 7 height 6
radio input "true"
radio input "false"
click at [420, 196] on label "True" at bounding box center [447, 189] width 65 height 21
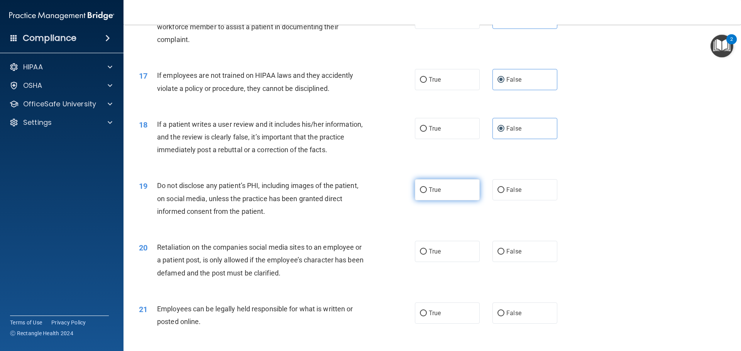
click at [420, 193] on input "True" at bounding box center [423, 190] width 7 height 6
radio input "true"
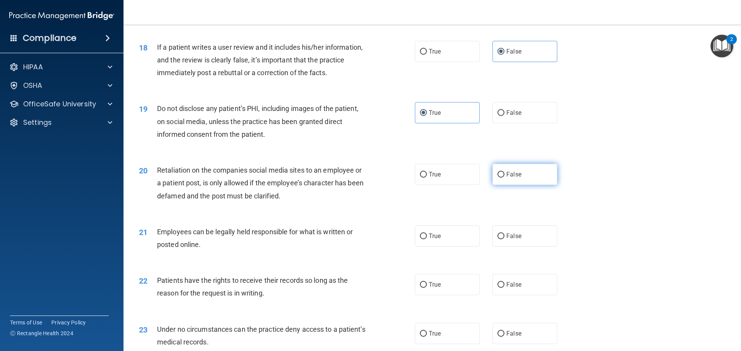
click at [517, 178] on span "False" at bounding box center [513, 174] width 15 height 7
click at [504, 178] on input "False" at bounding box center [500, 175] width 7 height 6
radio input "true"
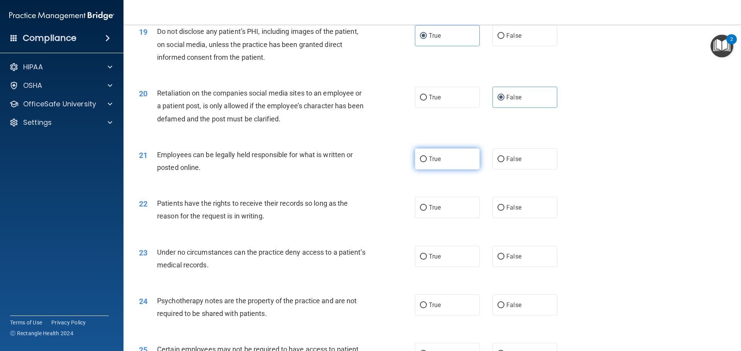
click at [417, 170] on label "True" at bounding box center [447, 159] width 65 height 21
click at [420, 162] on input "True" at bounding box center [423, 160] width 7 height 6
radio input "true"
click at [446, 211] on label "True" at bounding box center [447, 207] width 65 height 21
click at [427, 211] on input "True" at bounding box center [423, 208] width 7 height 6
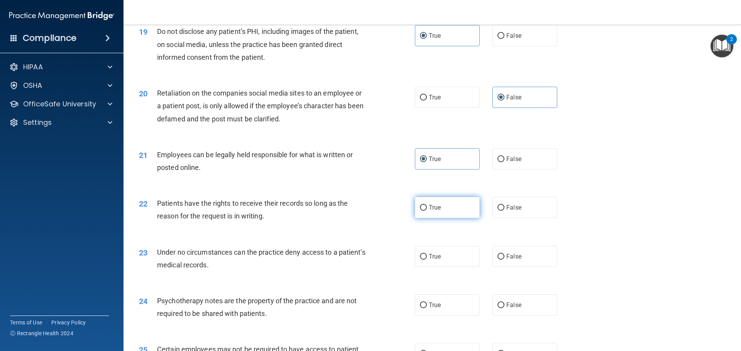
radio input "true"
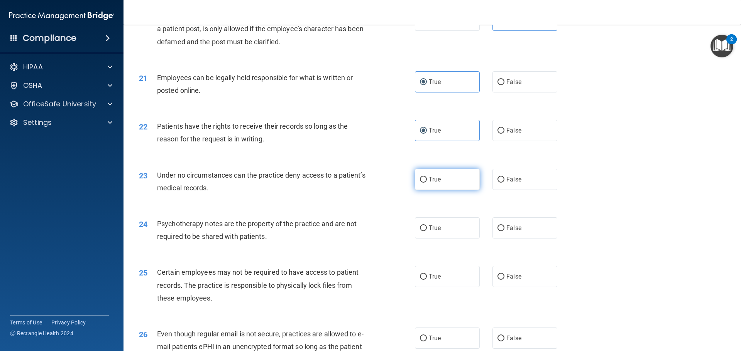
click at [473, 190] on label "True" at bounding box center [447, 179] width 65 height 21
click at [427, 183] on input "True" at bounding box center [423, 180] width 7 height 6
radio input "true"
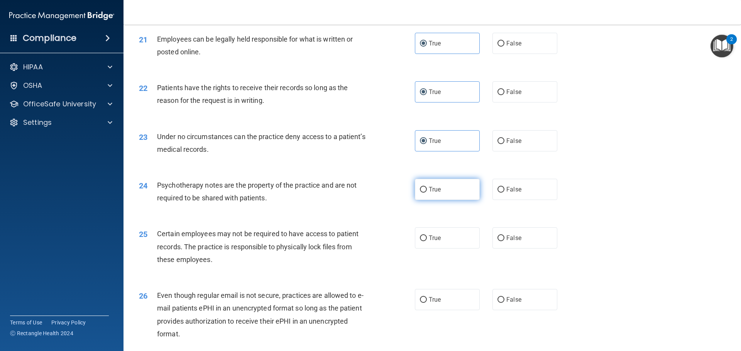
click at [446, 200] on label "True" at bounding box center [447, 189] width 65 height 21
click at [427, 193] on input "True" at bounding box center [423, 190] width 7 height 6
radio input "true"
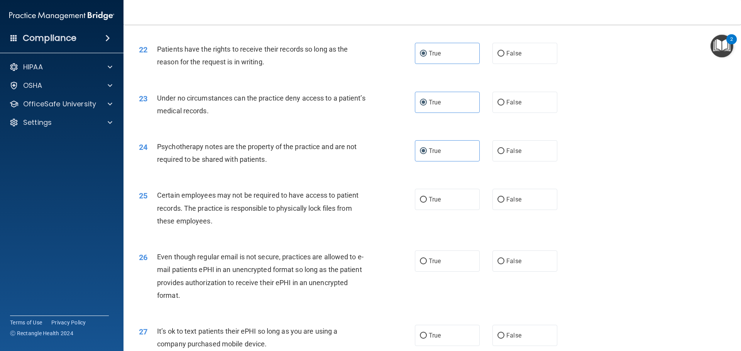
scroll to position [1350, 0]
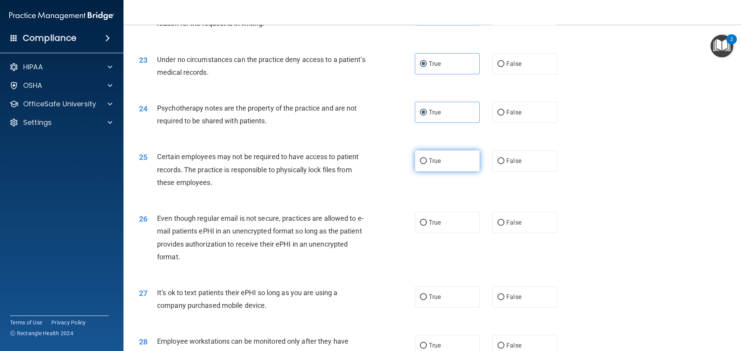
click at [459, 172] on label "True" at bounding box center [447, 160] width 65 height 21
click at [427, 164] on input "True" at bounding box center [423, 162] width 7 height 6
radio input "true"
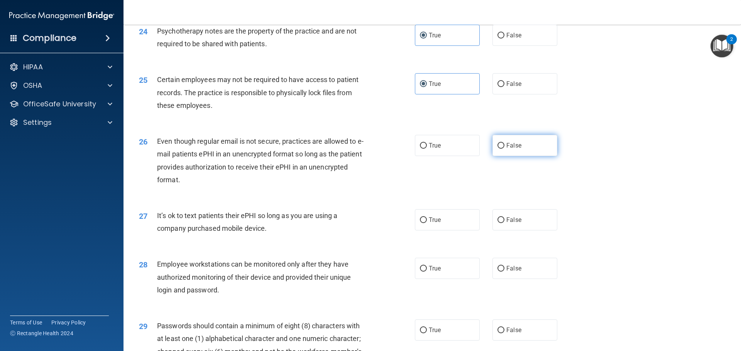
click at [507, 149] on span "False" at bounding box center [513, 145] width 15 height 7
click at [504, 149] on input "False" at bounding box center [500, 146] width 7 height 6
radio input "true"
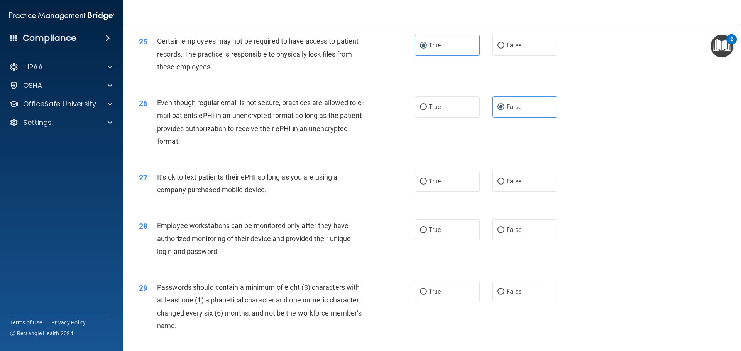
scroll to position [1504, 0]
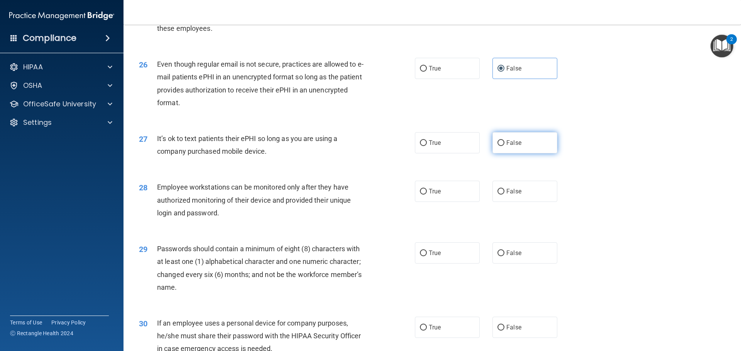
click at [511, 147] on span "False" at bounding box center [513, 142] width 15 height 7
click at [504, 146] on input "False" at bounding box center [500, 143] width 7 height 6
radio input "true"
click at [445, 202] on label "True" at bounding box center [447, 191] width 65 height 21
click at [427, 195] on input "True" at bounding box center [423, 192] width 7 height 6
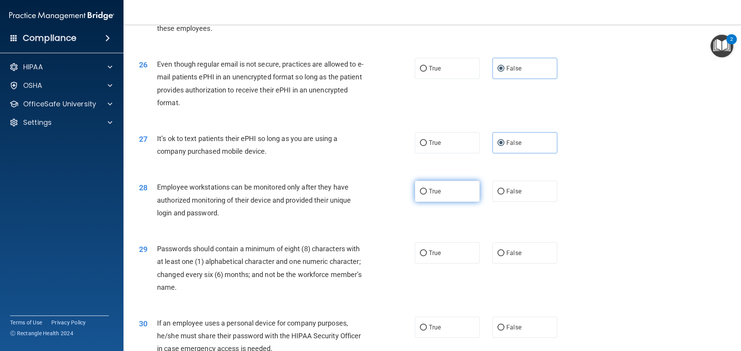
radio input "true"
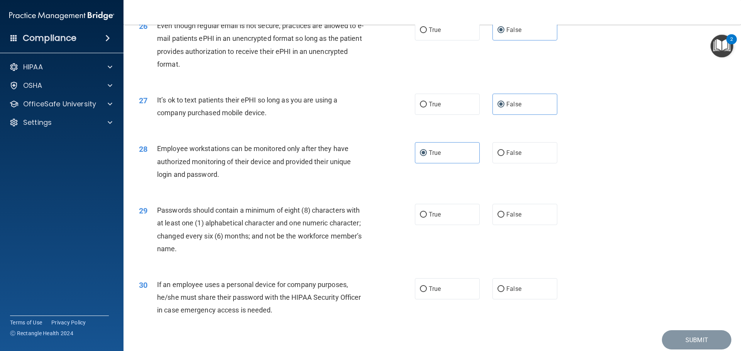
scroll to position [1582, 0]
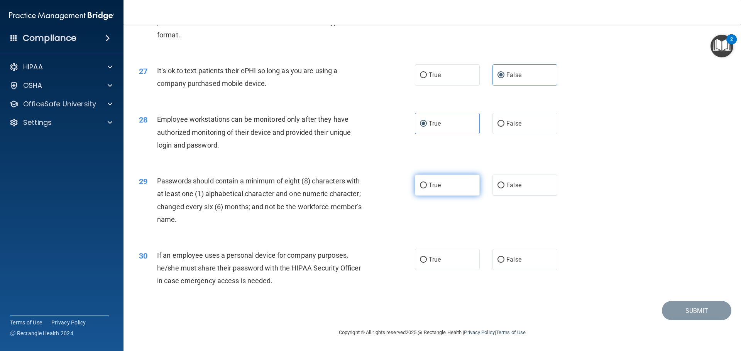
click at [440, 188] on label "True" at bounding box center [447, 185] width 65 height 21
click at [427, 188] on input "True" at bounding box center [423, 186] width 7 height 6
radio input "true"
click at [438, 262] on label "True" at bounding box center [447, 259] width 65 height 21
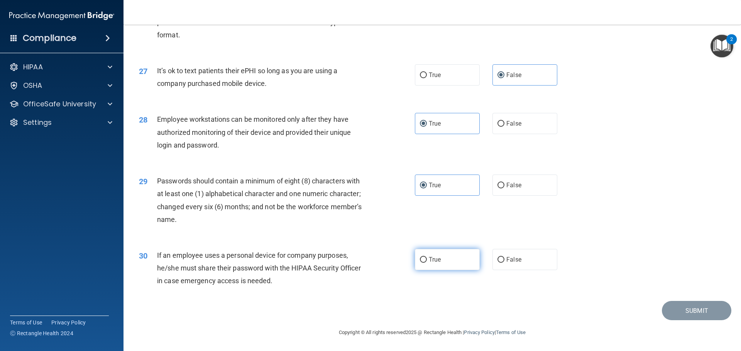
click at [427, 262] on input "True" at bounding box center [423, 260] width 7 height 6
radio input "true"
click at [682, 310] on button "Submit" at bounding box center [696, 311] width 69 height 20
